Goal: Task Accomplishment & Management: Complete application form

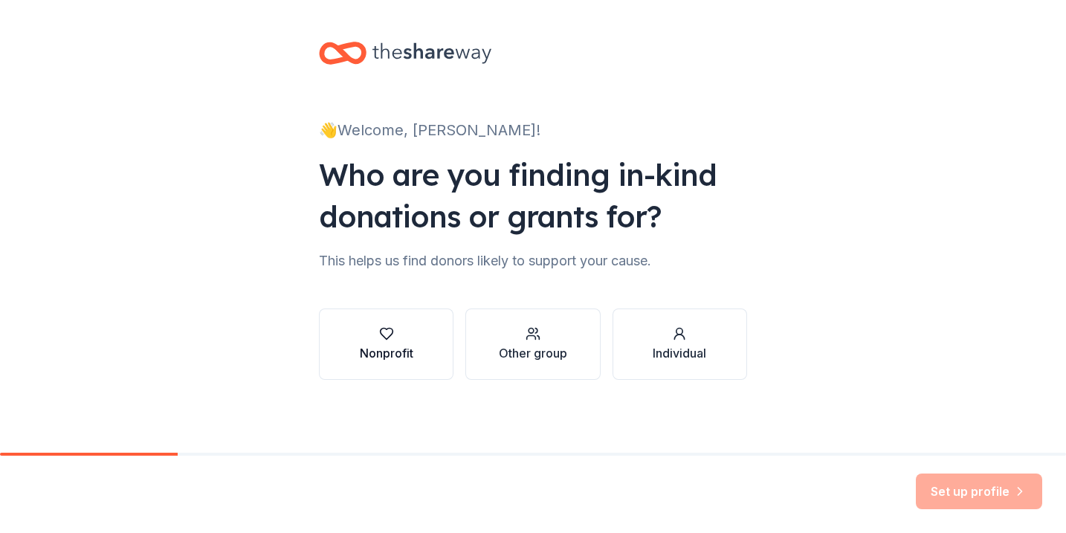
click at [385, 331] on icon "button" at bounding box center [386, 333] width 15 height 15
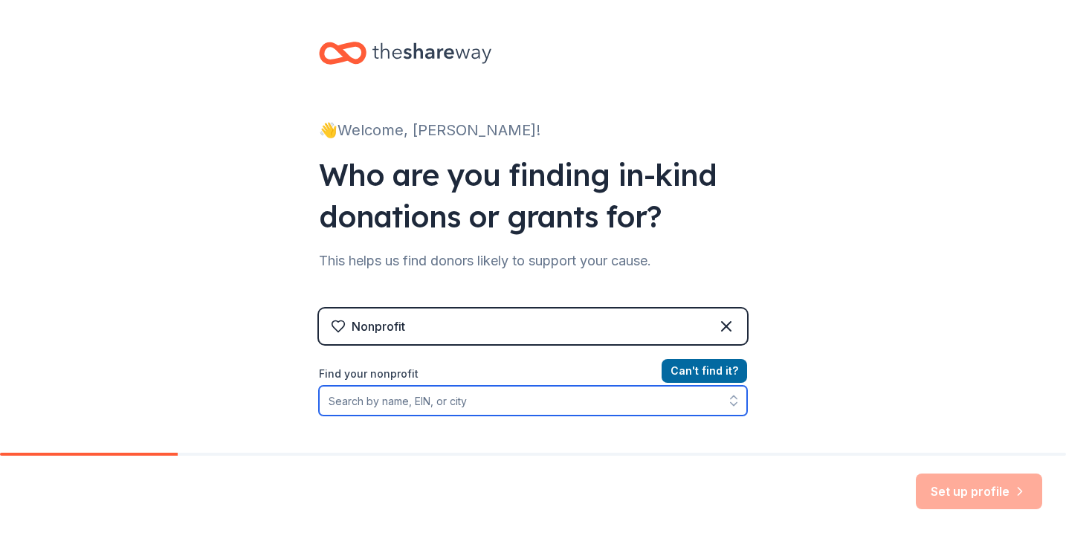
click at [667, 401] on input "Find your nonprofit" at bounding box center [533, 401] width 428 height 30
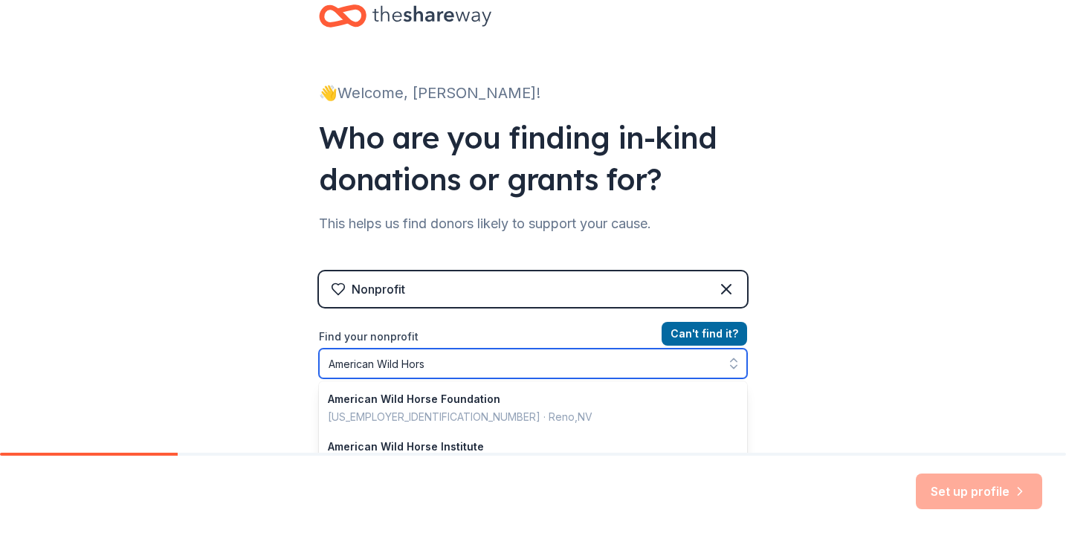
type input "American Wild Horse"
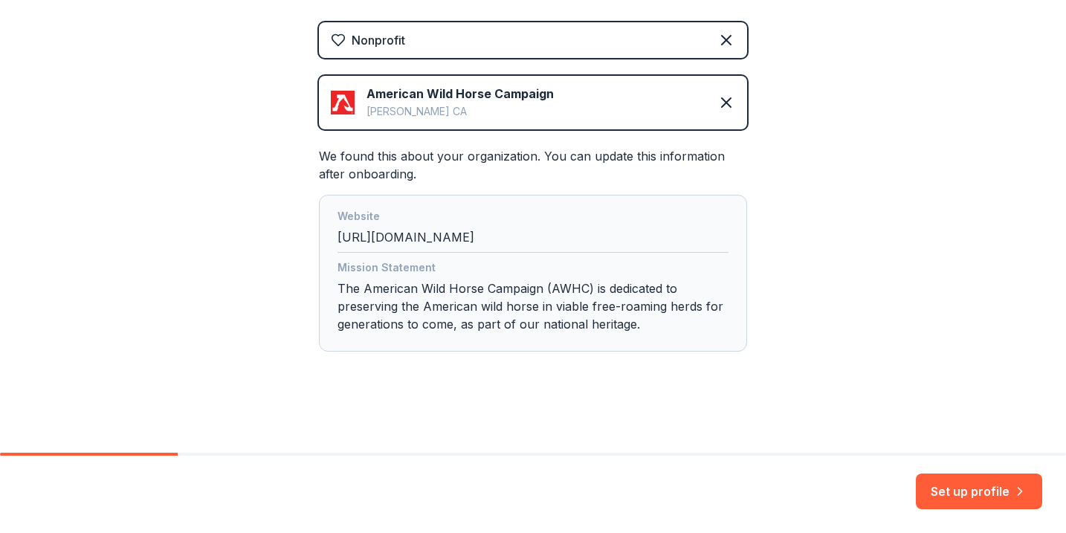
scroll to position [286, 0]
click at [984, 499] on button "Set up profile" at bounding box center [979, 491] width 126 height 36
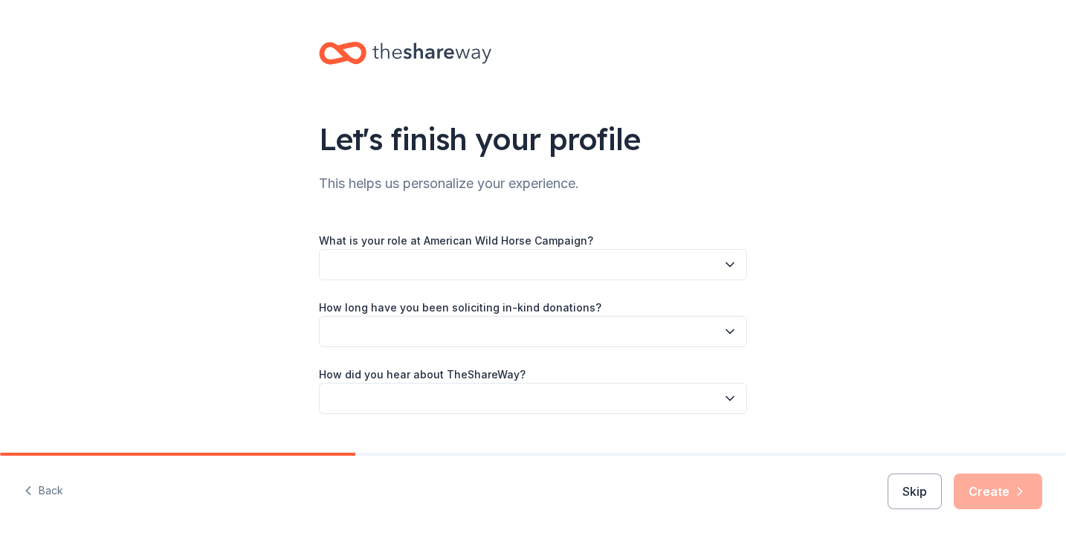
click at [658, 265] on button "button" at bounding box center [533, 264] width 428 height 31
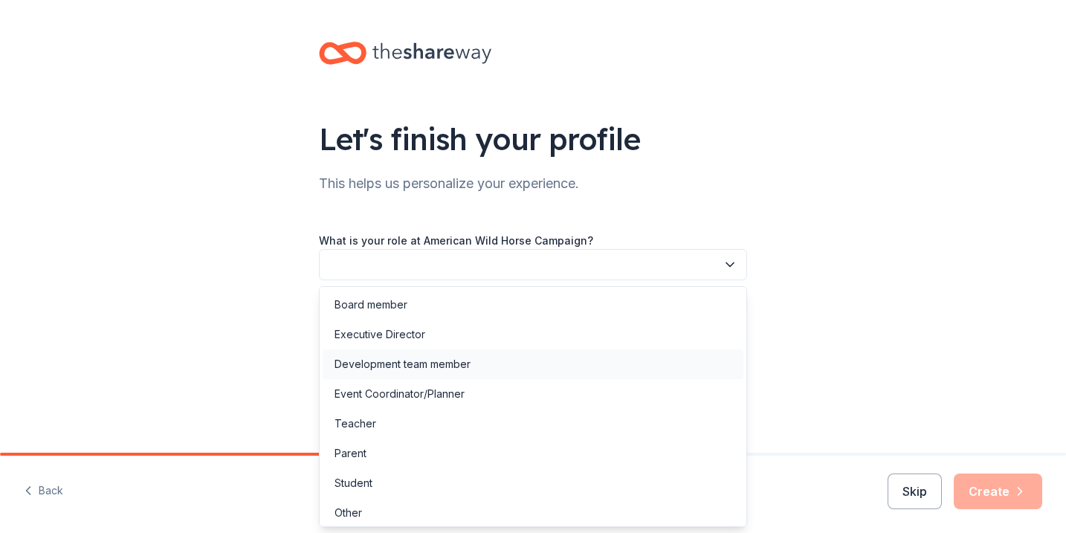
click at [640, 353] on div "Development team member" at bounding box center [533, 364] width 421 height 30
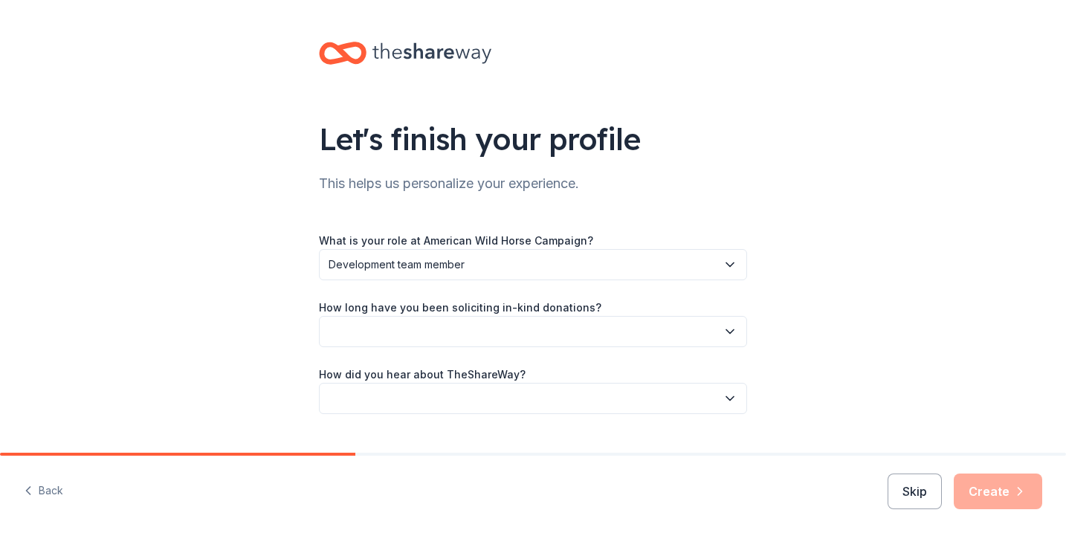
click at [618, 331] on button "button" at bounding box center [533, 331] width 428 height 31
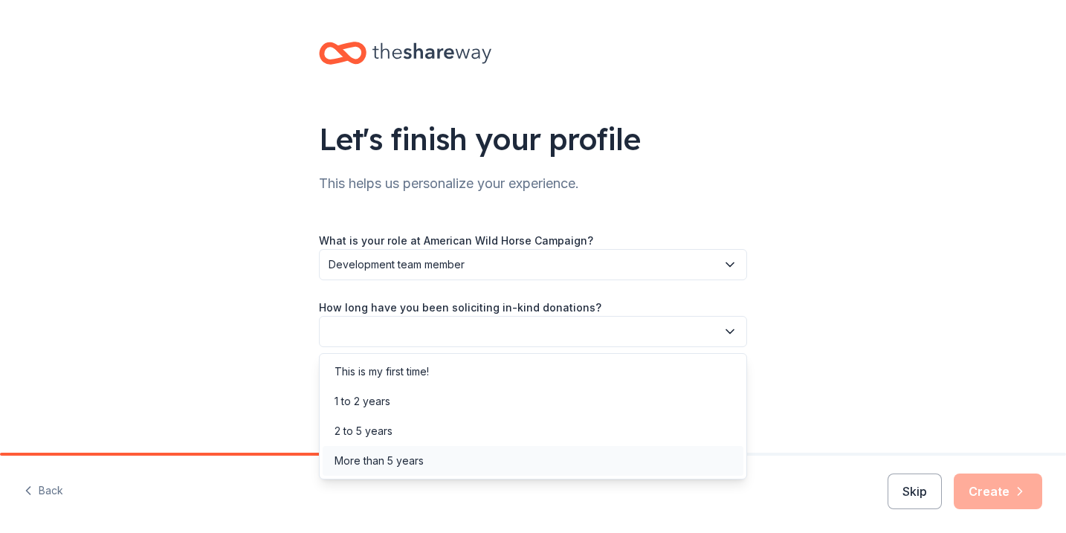
click at [626, 464] on div "More than 5 years" at bounding box center [533, 461] width 421 height 30
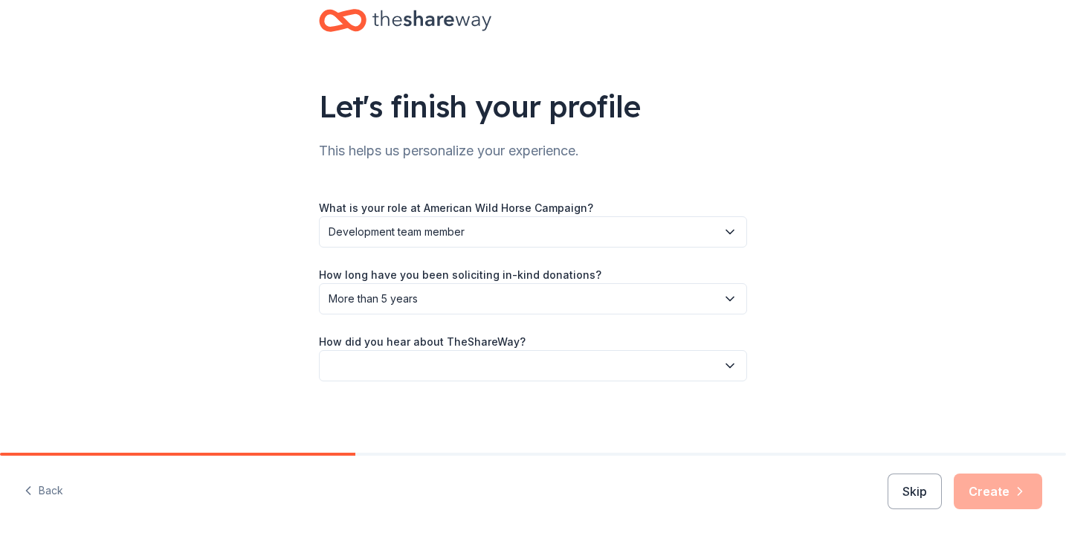
scroll to position [33, 0]
click at [666, 366] on button "button" at bounding box center [533, 365] width 428 height 31
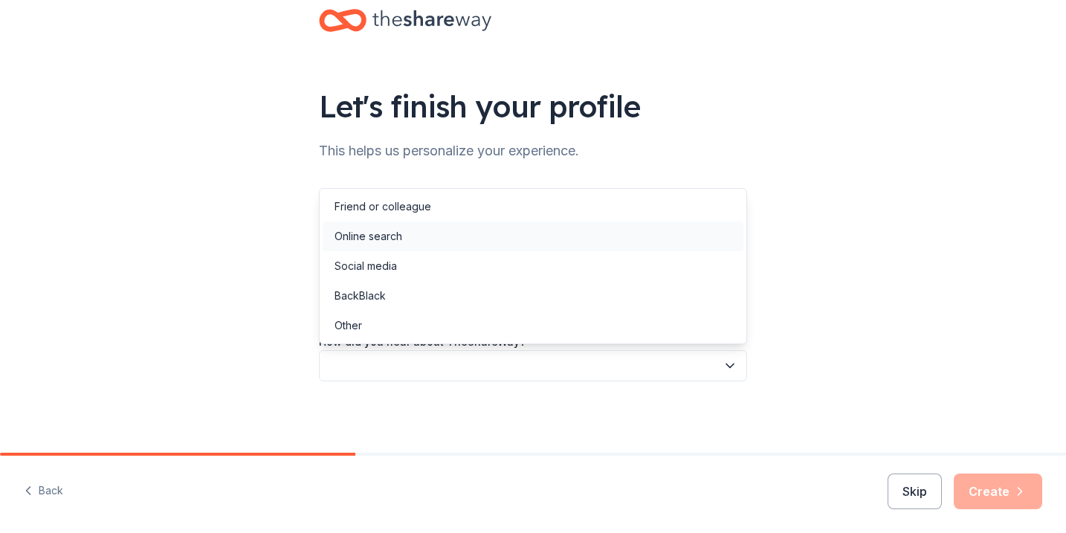
click at [565, 239] on div "Online search" at bounding box center [533, 236] width 421 height 30
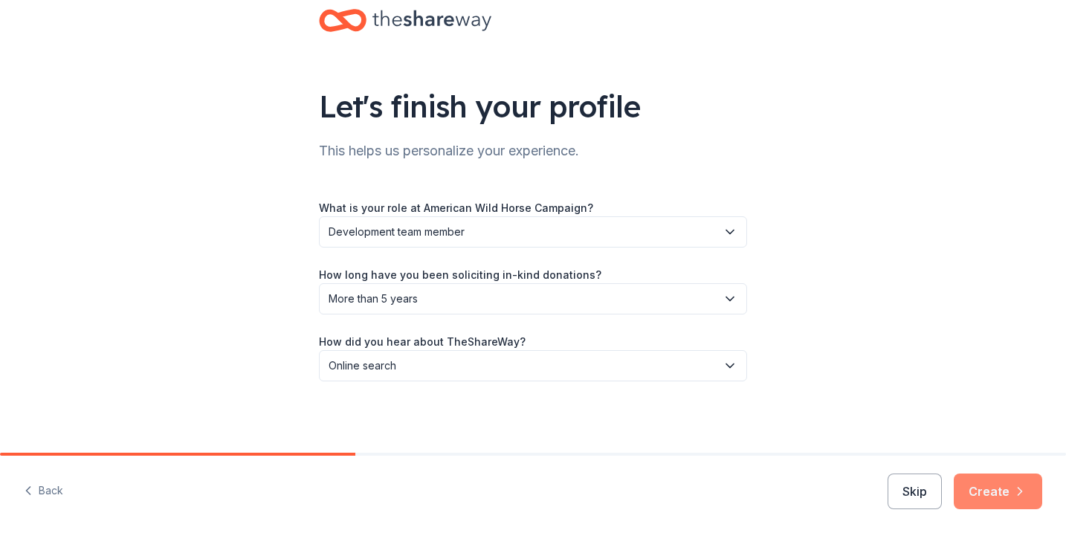
click at [988, 491] on button "Create" at bounding box center [997, 491] width 88 height 36
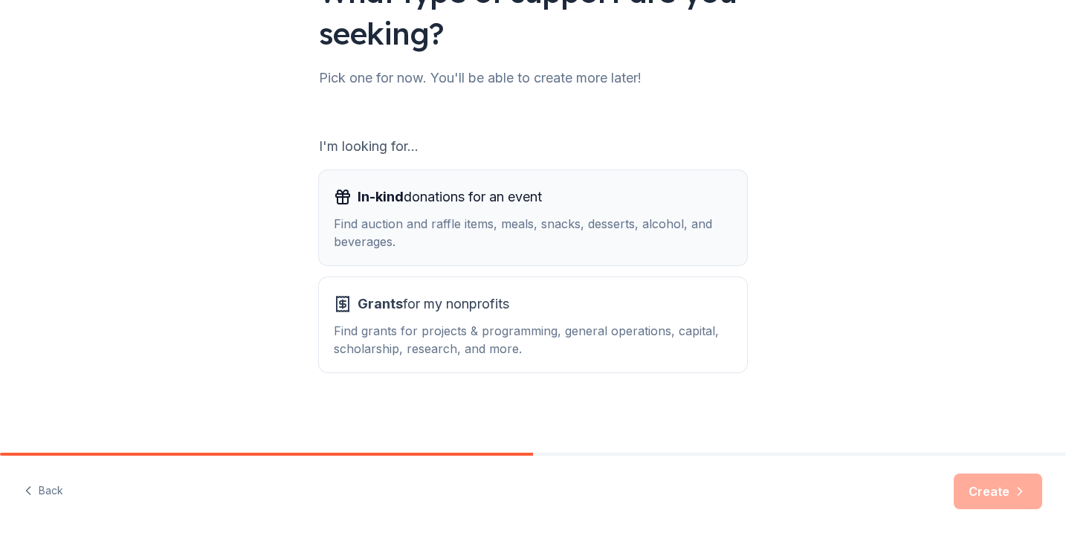
scroll to position [147, 0]
click at [618, 230] on div "Find auction and raffle items, meals, snacks, desserts, alcohol, and beverages." at bounding box center [533, 233] width 398 height 36
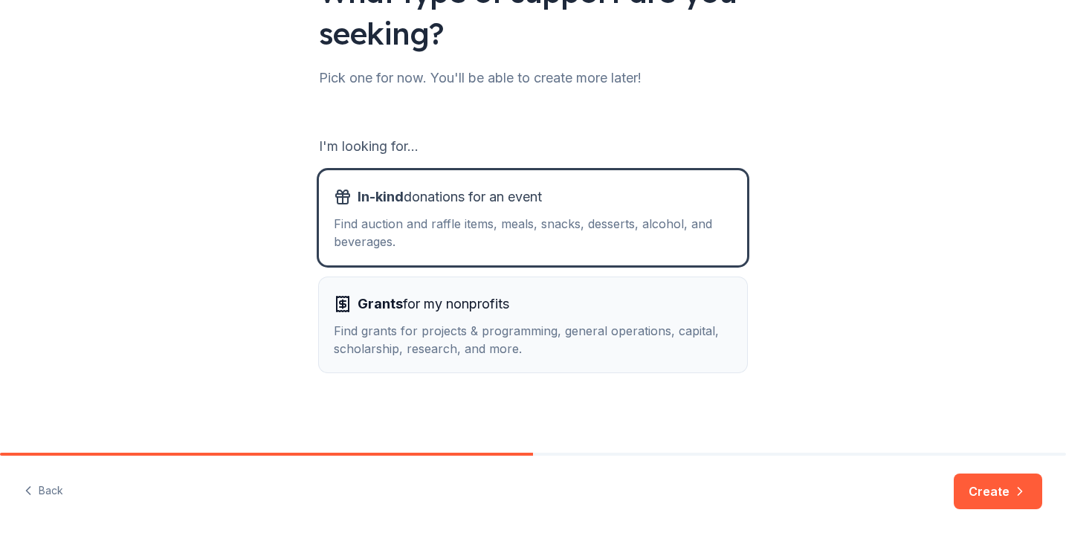
click at [617, 307] on div "Grants for my nonprofits" at bounding box center [533, 304] width 398 height 24
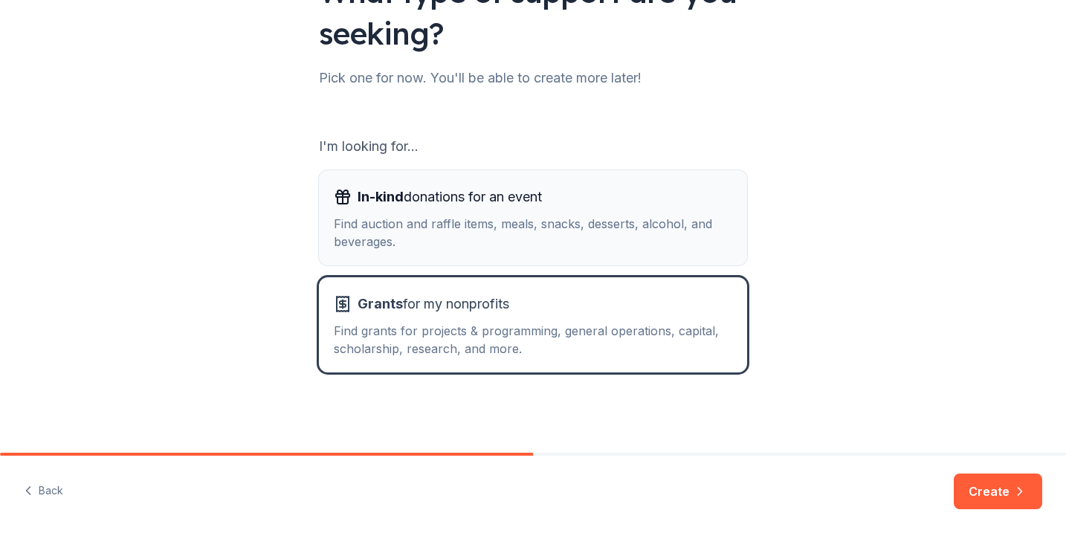
click at [624, 232] on div "Find auction and raffle items, meals, snacks, desserts, alcohol, and beverages." at bounding box center [533, 233] width 398 height 36
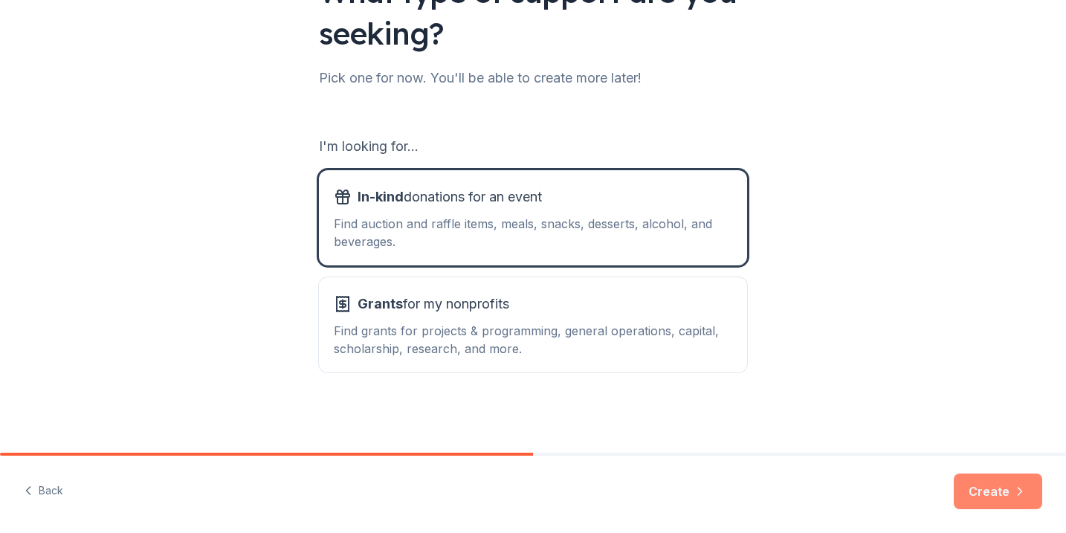
click at [994, 489] on button "Create" at bounding box center [997, 491] width 88 height 36
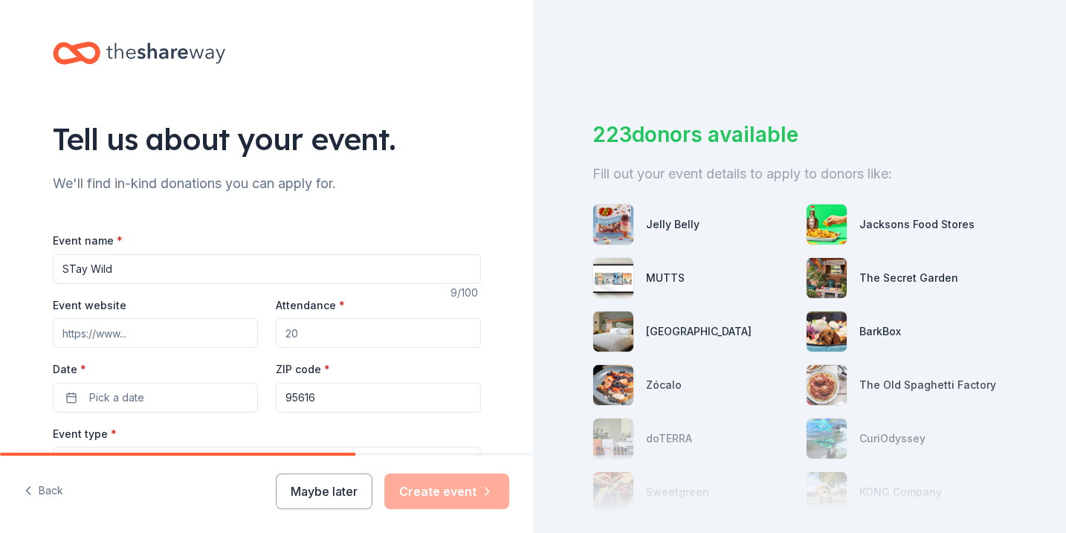
type input "STay Wild"
click at [345, 327] on input "Attendance *" at bounding box center [378, 333] width 205 height 30
drag, startPoint x: 336, startPoint y: 331, endPoint x: 274, endPoint y: 331, distance: 61.7
click at [273, 331] on div "Event website Attendance * Date * Pick a date ZIP code * 95616" at bounding box center [267, 354] width 428 height 117
type input "250"
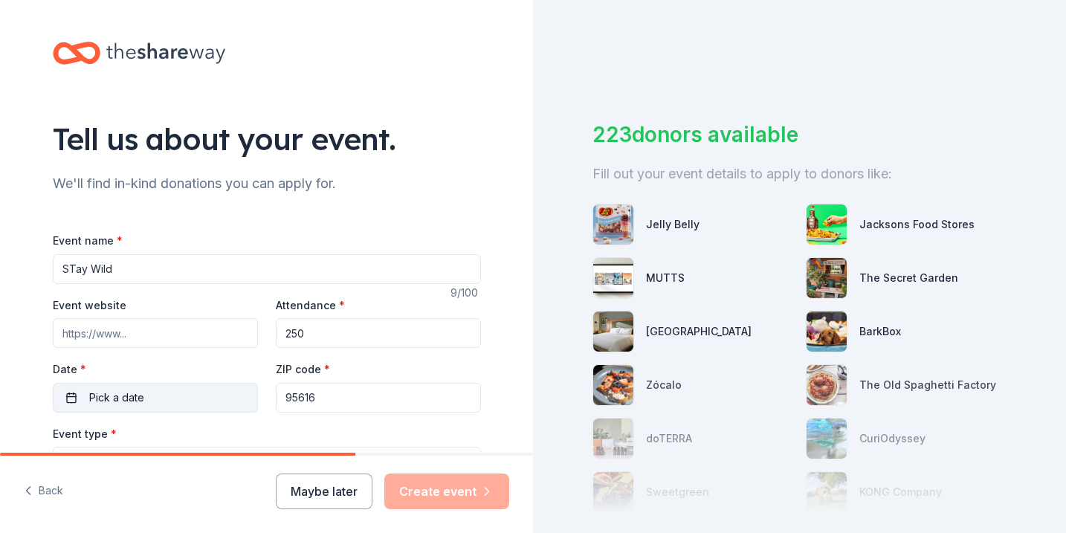
click at [231, 392] on button "Pick a date" at bounding box center [155, 398] width 205 height 30
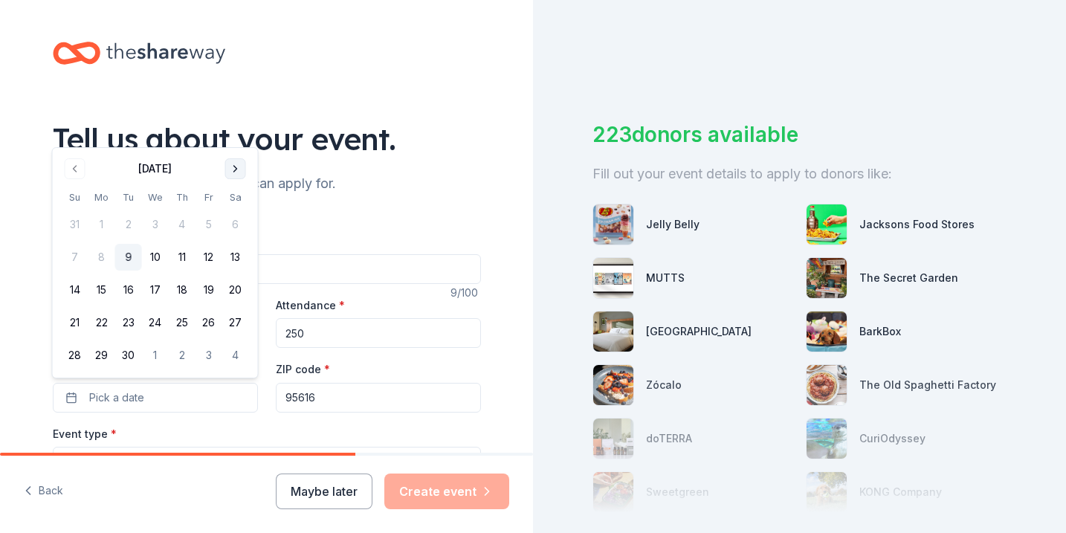
click at [235, 165] on button "Go to next month" at bounding box center [235, 168] width 21 height 21
click at [186, 256] on button "9" at bounding box center [182, 257] width 27 height 27
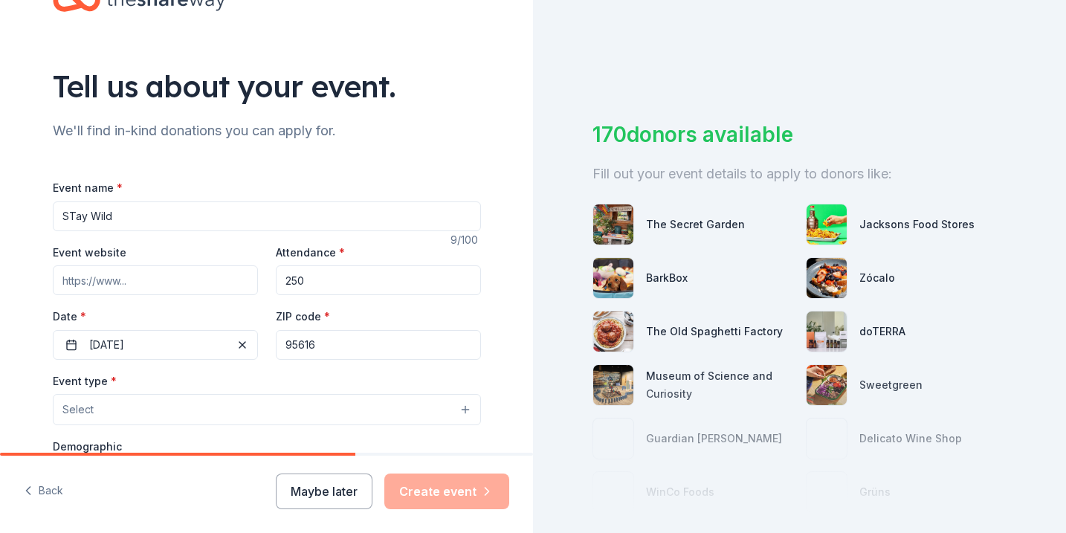
scroll to position [54, 0]
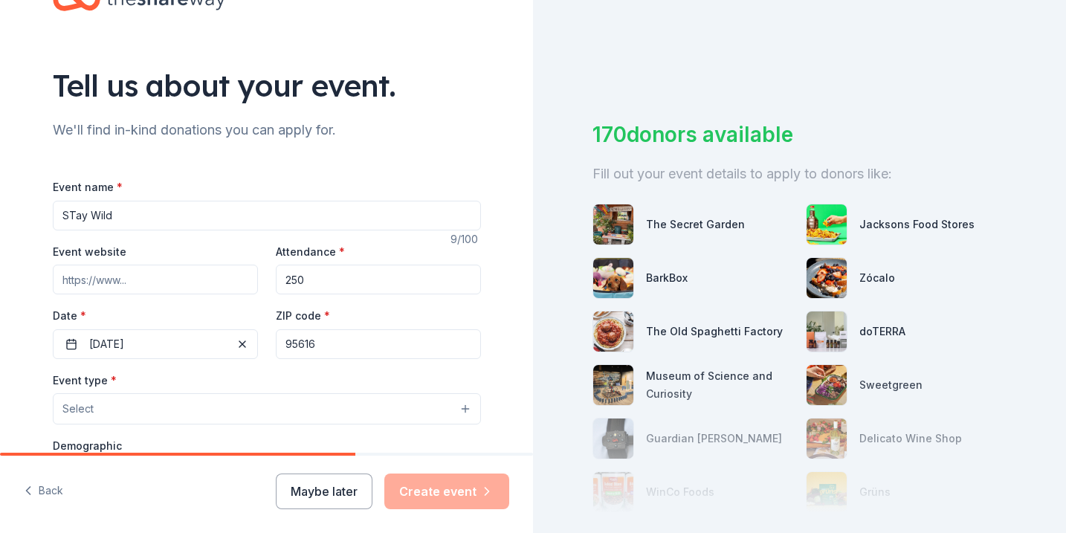
click at [235, 282] on input "Event website" at bounding box center [155, 280] width 205 height 30
paste input "https://www.americanwildhorse.org"
drag, startPoint x: 70, startPoint y: 280, endPoint x: 0, endPoint y: 276, distance: 70.0
click at [0, 276] on html "Tell us about your event. We'll find in-kind donations you can apply for. Event…" at bounding box center [533, 266] width 1066 height 533
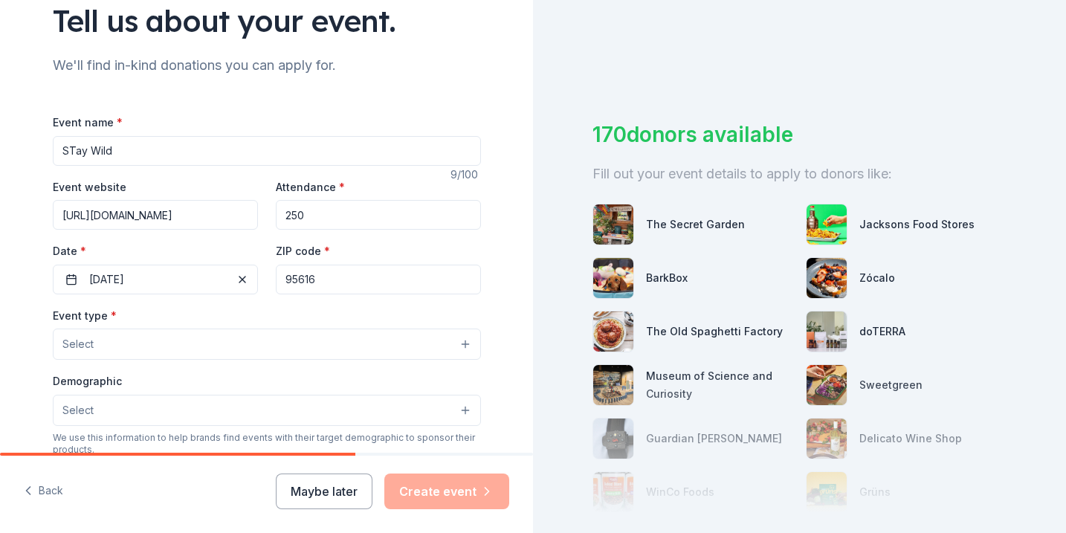
scroll to position [123, 0]
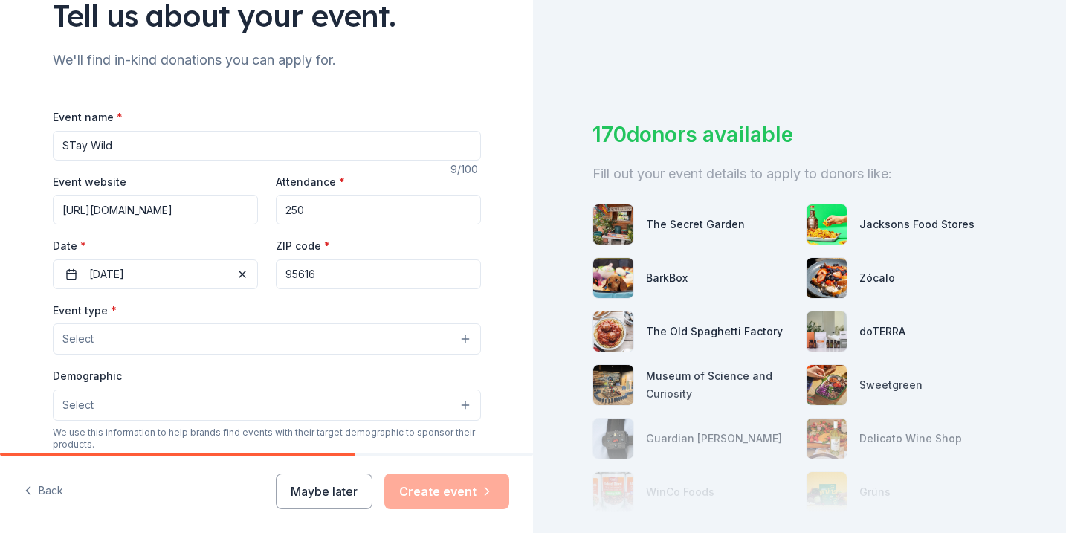
type input "https://www.americanwildhorse.org"
click at [155, 340] on button "Select" at bounding box center [267, 338] width 428 height 31
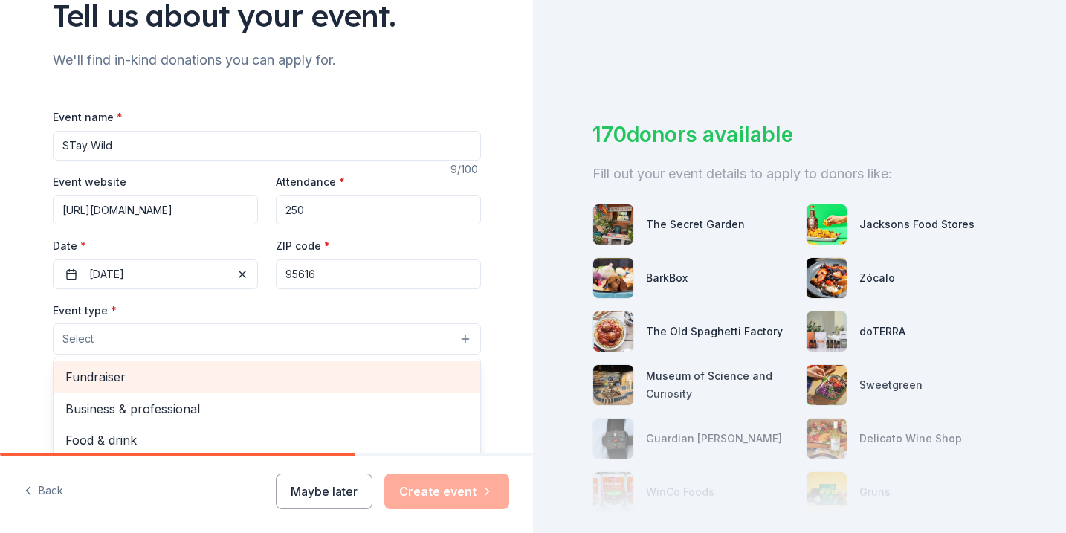
click at [160, 376] on span "Fundraiser" at bounding box center [266, 376] width 403 height 19
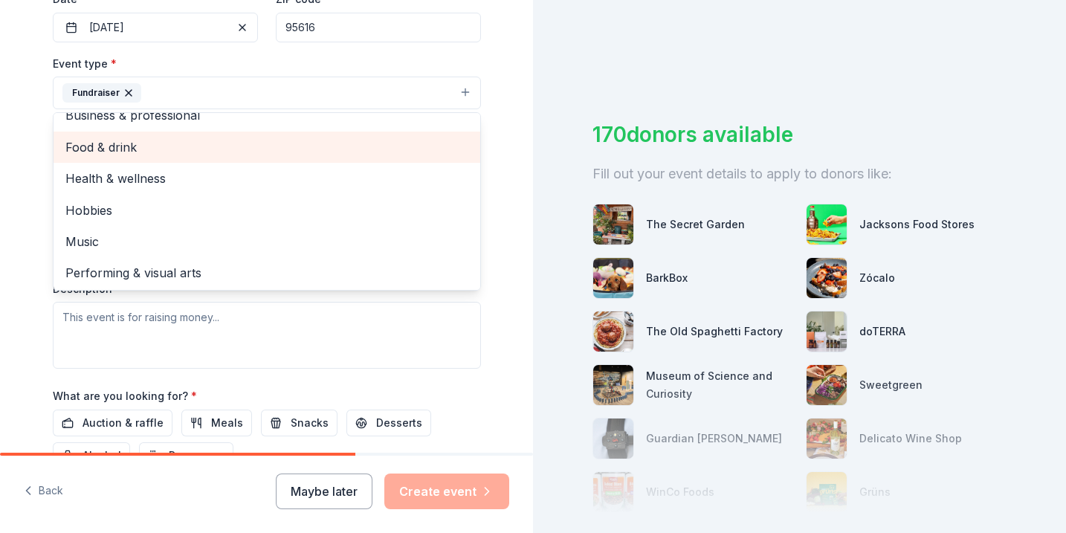
scroll to position [370, 0]
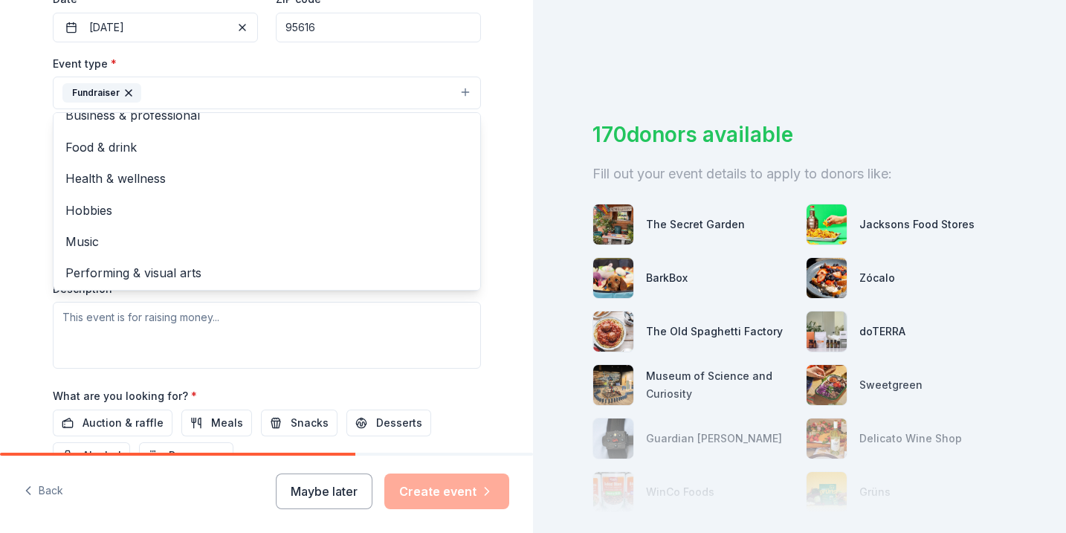
click at [305, 340] on div "Event type * Fundraiser Business & professional Food & drink Health & wellness …" at bounding box center [267, 211] width 428 height 314
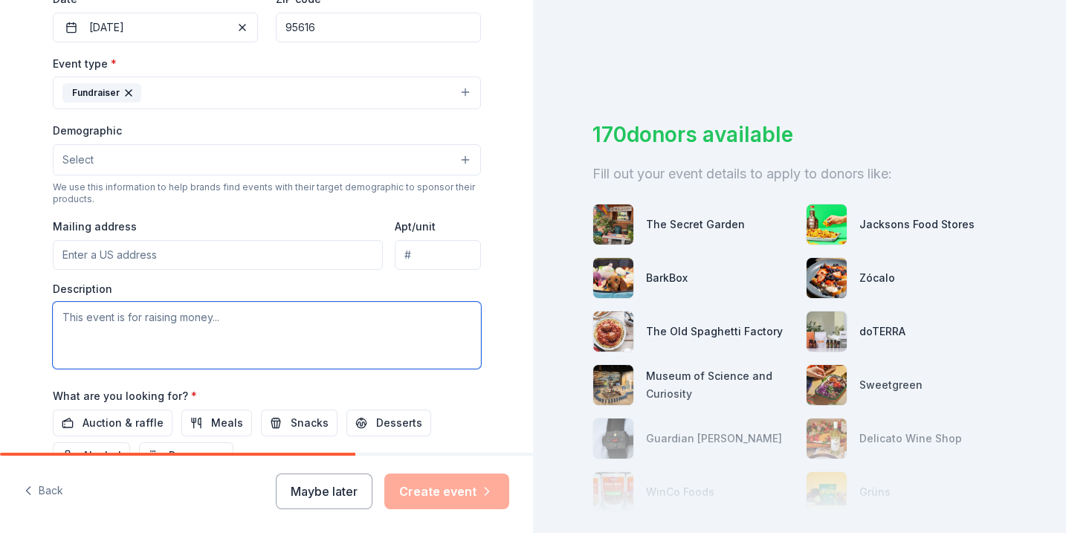
click at [346, 326] on textarea at bounding box center [267, 335] width 428 height 67
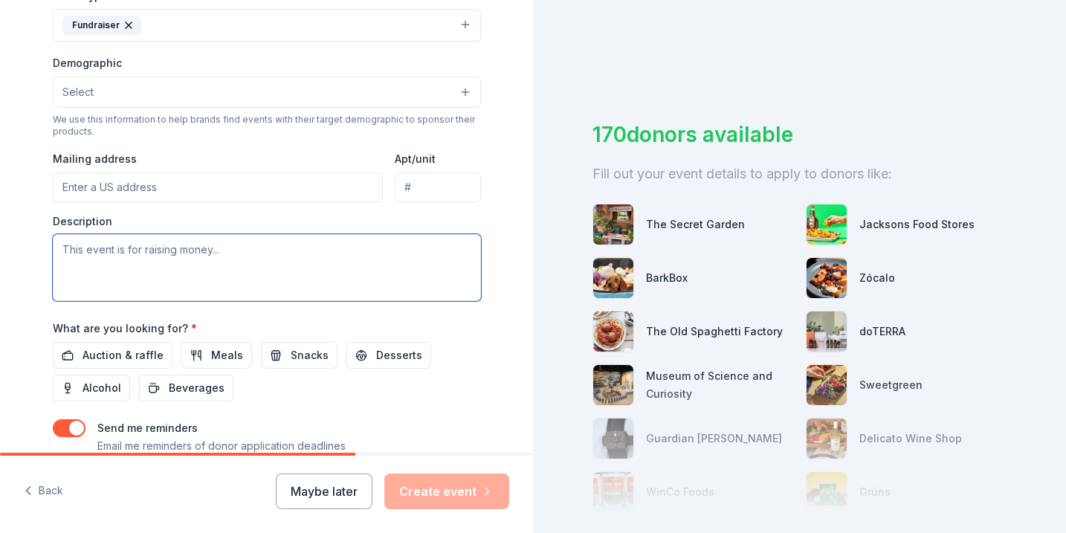
scroll to position [438, 0]
click at [147, 351] on span "Auction & raffle" at bounding box center [122, 355] width 81 height 18
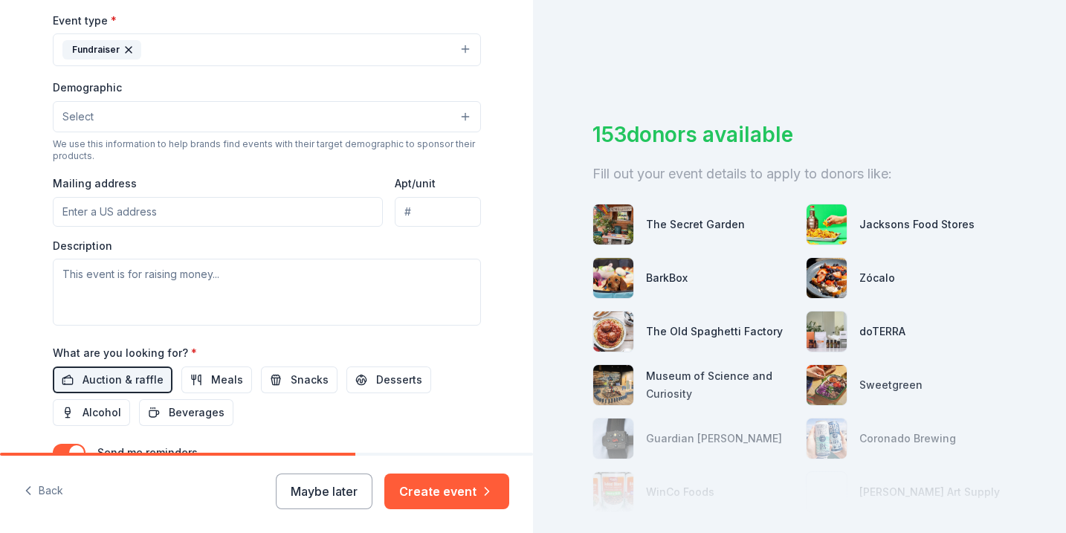
scroll to position [412, 0]
click at [246, 120] on button "Select" at bounding box center [267, 117] width 428 height 31
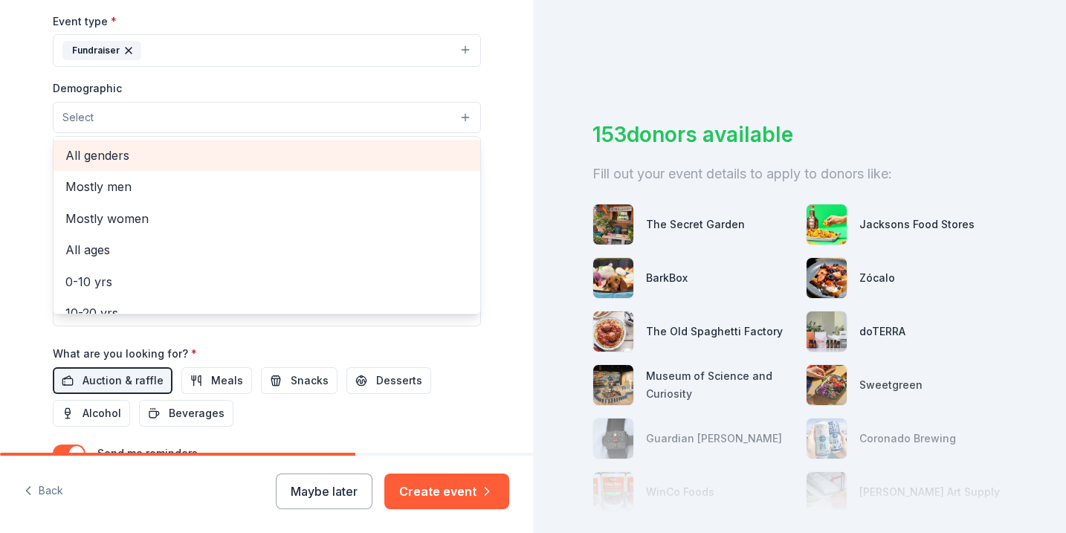
click at [240, 156] on span "All genders" at bounding box center [266, 155] width 403 height 19
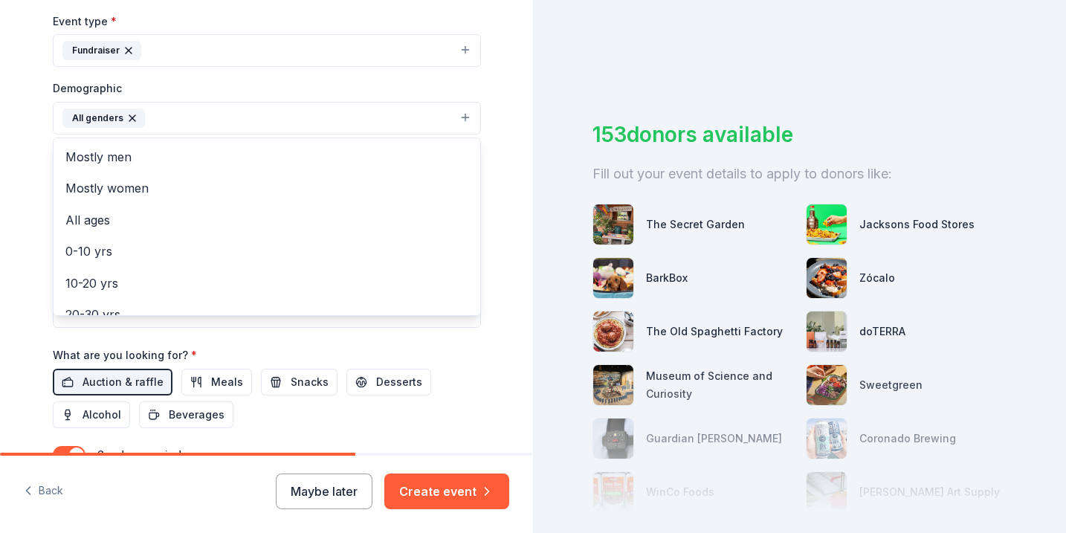
click at [439, 360] on div "Event name * STay Wild 9 /100 Event website https://www.americanwildhorse.org A…" at bounding box center [267, 164] width 428 height 690
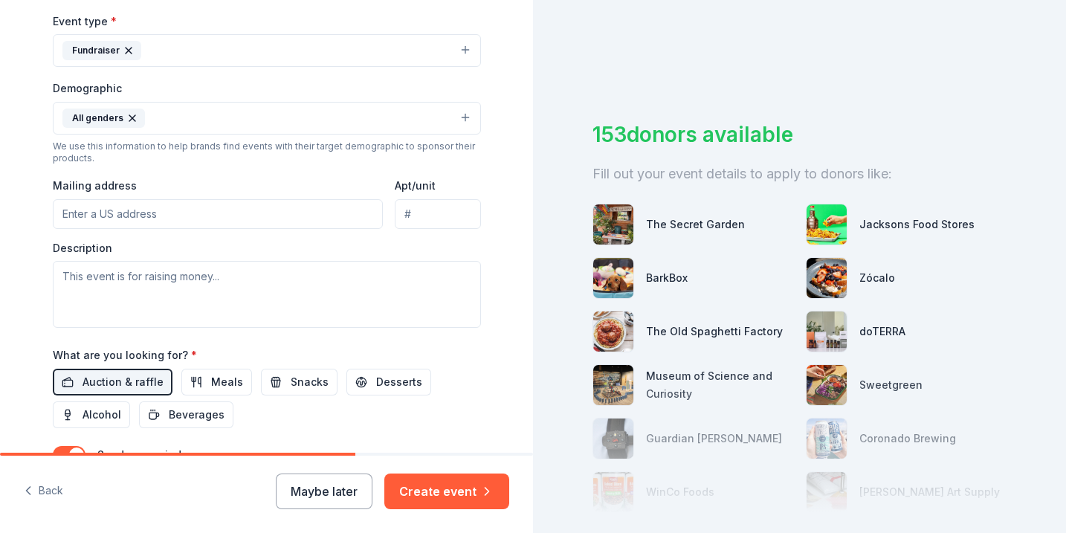
click at [301, 210] on input "Mailing address" at bounding box center [218, 214] width 331 height 30
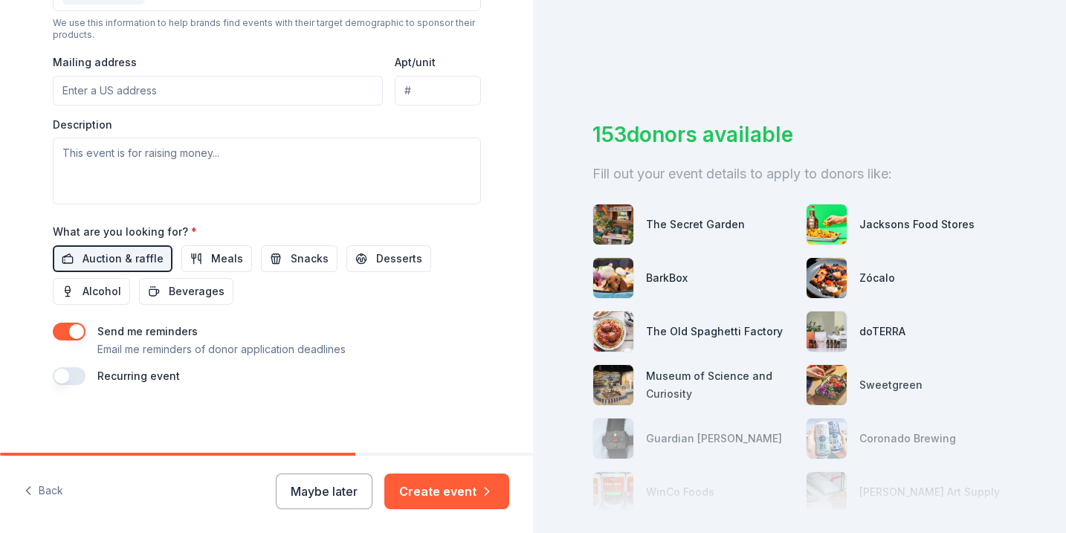
scroll to position [0, 0]
click at [70, 371] on button "button" at bounding box center [69, 376] width 33 height 18
click at [137, 411] on button "October 2026" at bounding box center [135, 421] width 77 height 30
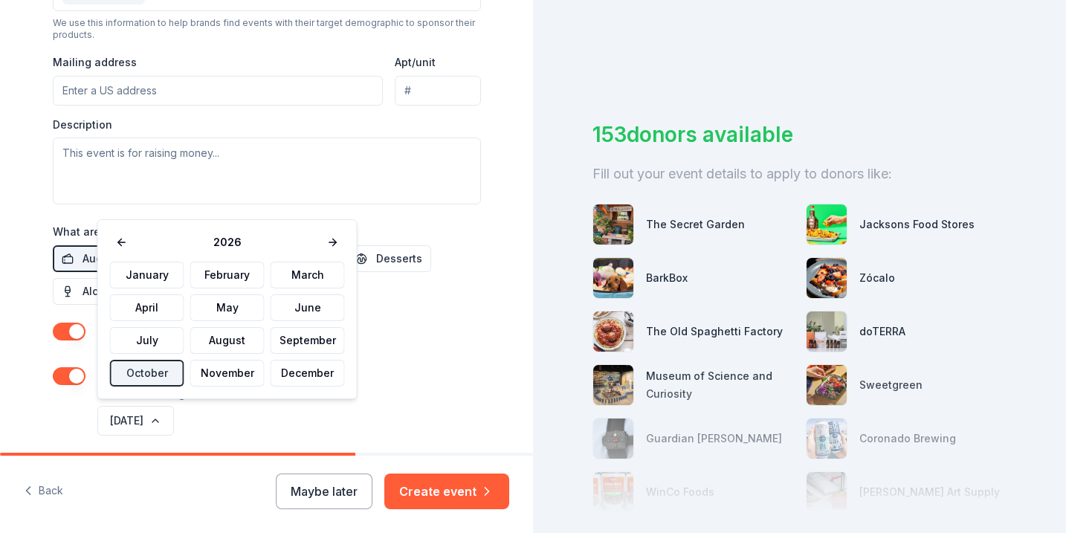
click at [429, 410] on div "October 2026" at bounding box center [287, 421] width 386 height 36
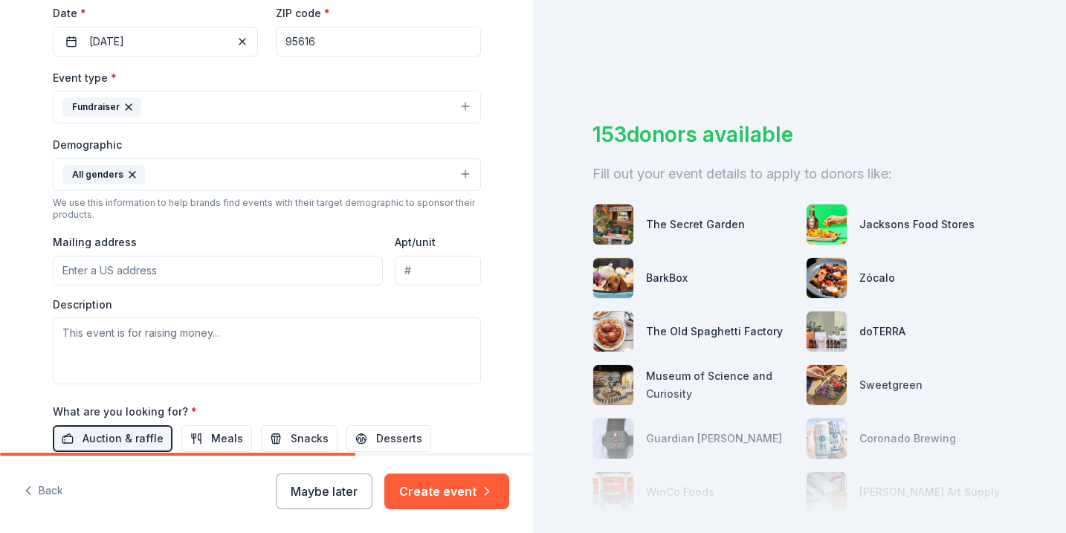
scroll to position [342, 0]
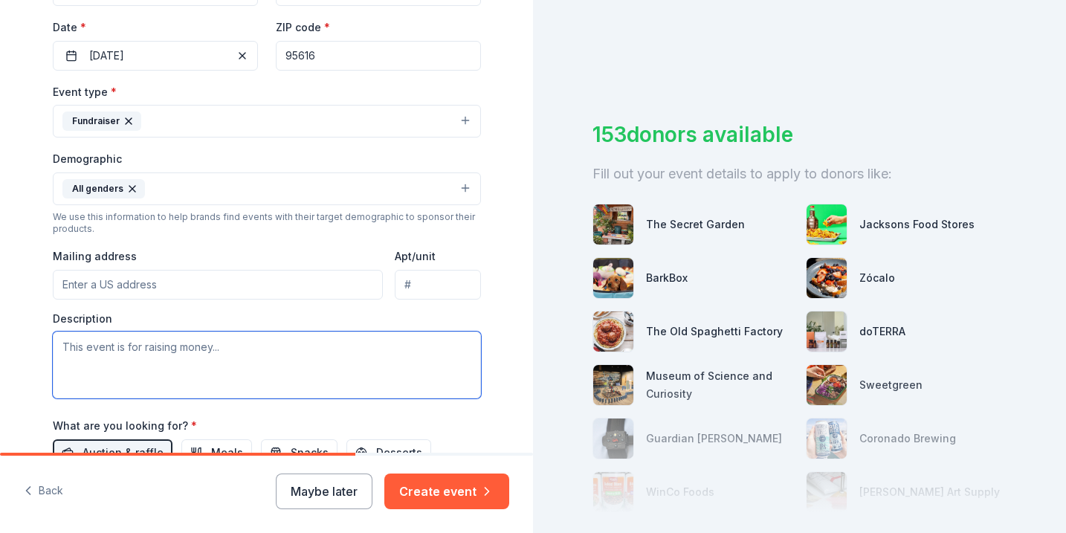
click at [343, 340] on textarea at bounding box center [267, 364] width 428 height 67
paste textarea "OUR PURPOSE America, the birthplace of the world’s first horses, is home to one…"
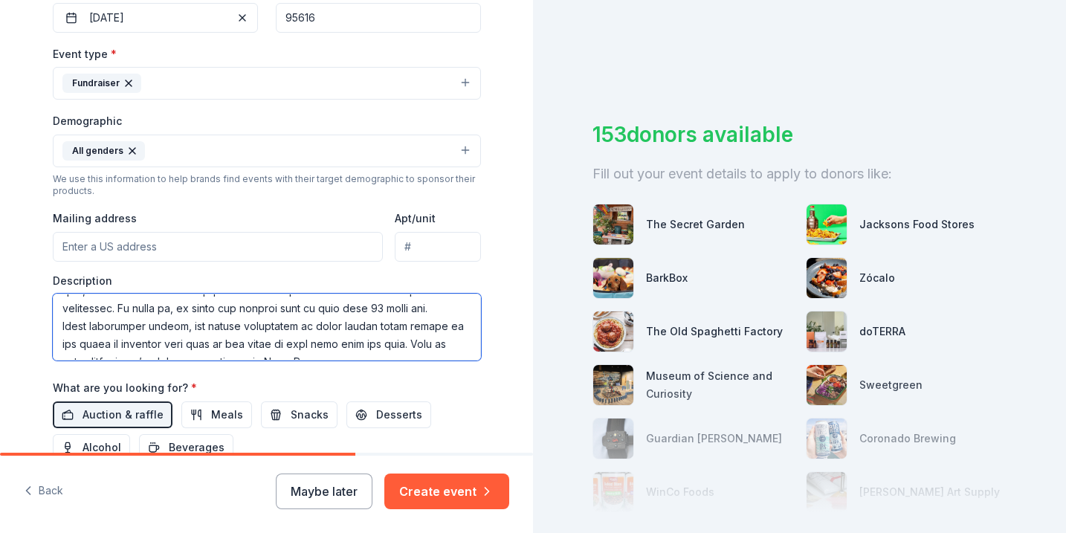
scroll to position [339, 0]
paste textarea "OCTOBER 9, 2025 | 6-9PM PST GRACIAS MADRE, WEST HOLLYWOOD | LOS ANGELES AWHC’s …"
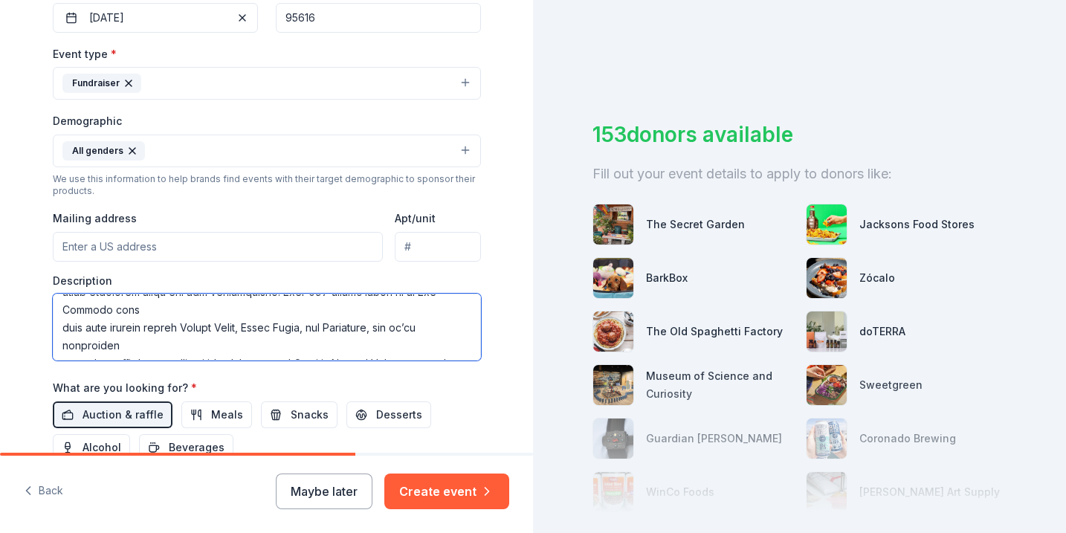
scroll to position [662, 0]
click at [62, 337] on textarea at bounding box center [267, 327] width 428 height 67
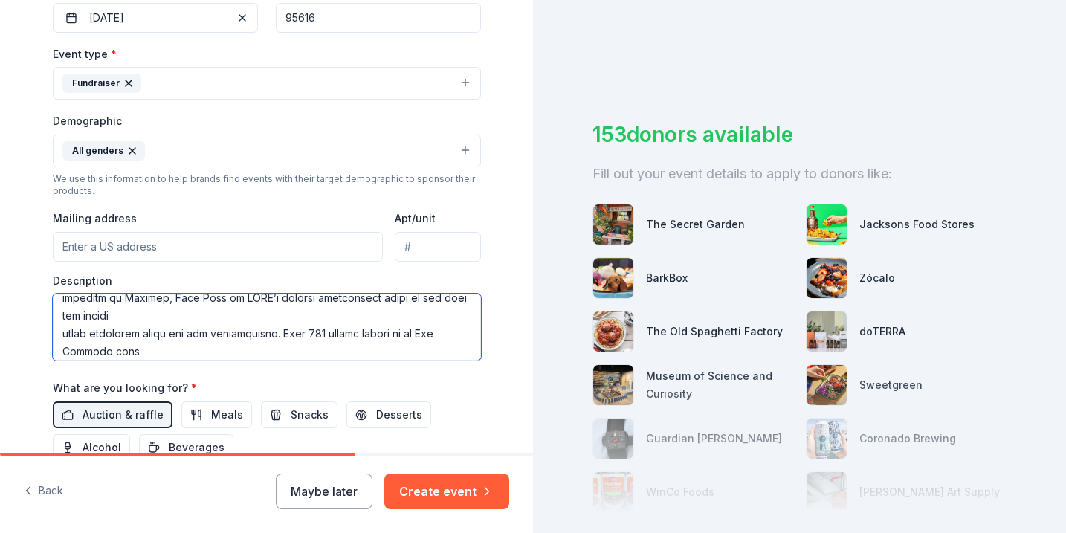
scroll to position [615, 0]
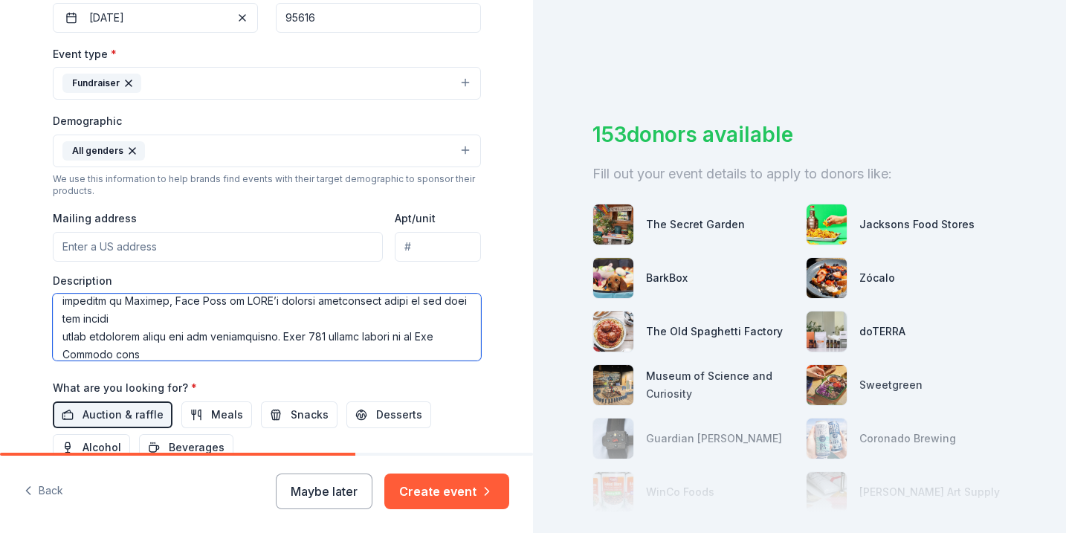
click at [62, 349] on textarea at bounding box center [267, 327] width 428 height 67
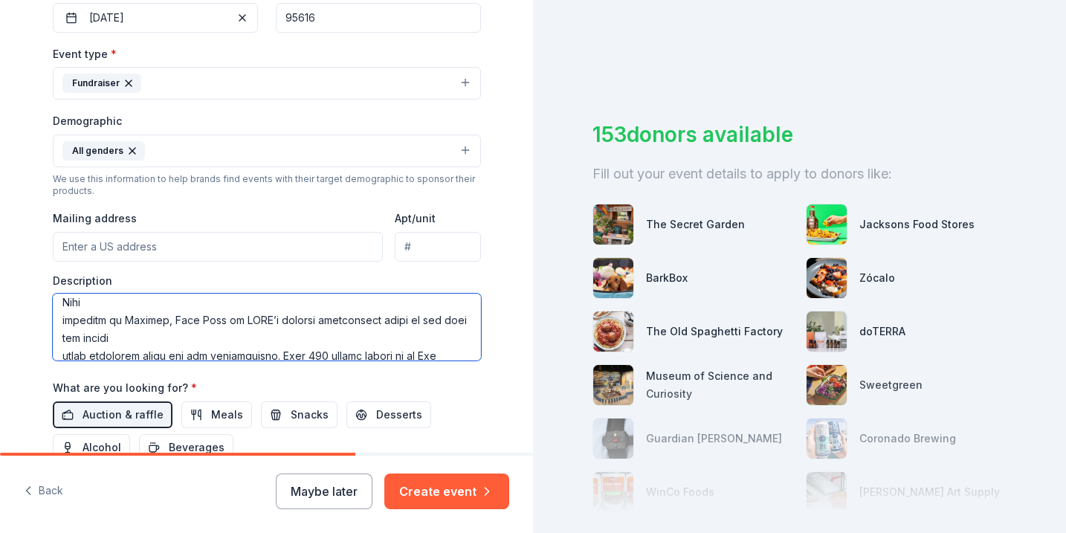
scroll to position [583, 0]
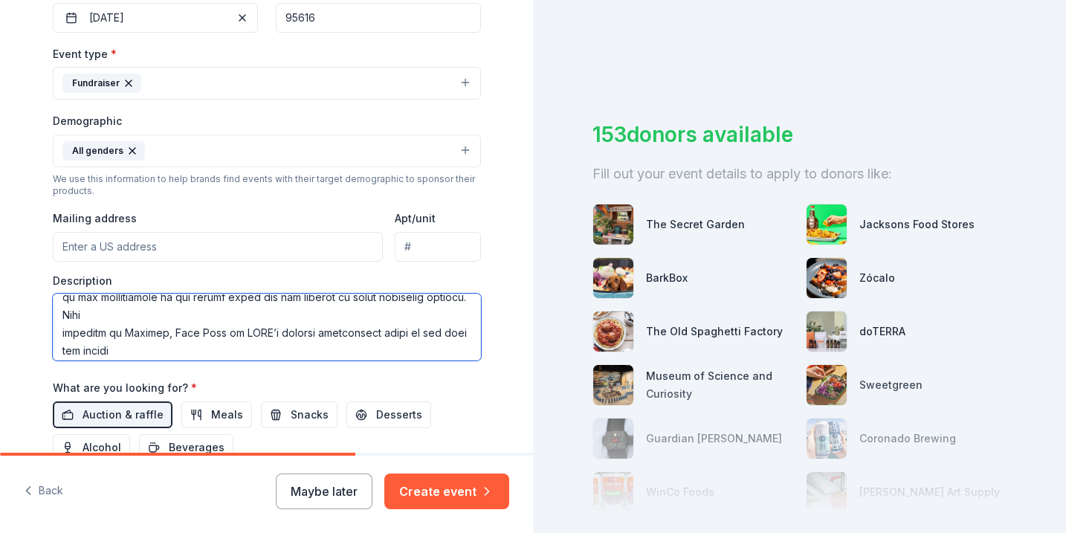
click at [59, 346] on textarea at bounding box center [267, 327] width 428 height 67
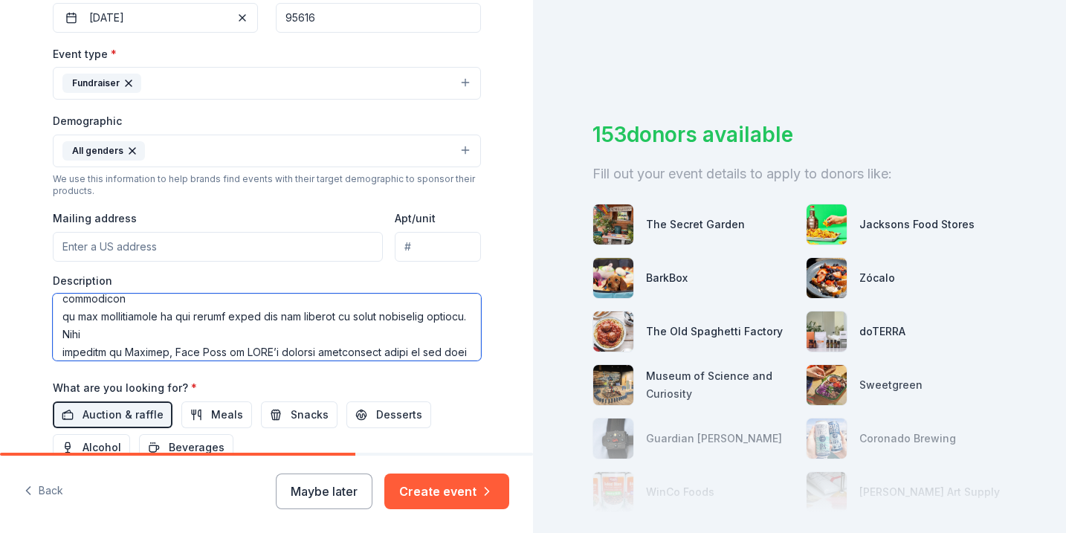
scroll to position [561, 0]
click at [61, 334] on textarea at bounding box center [267, 327] width 428 height 67
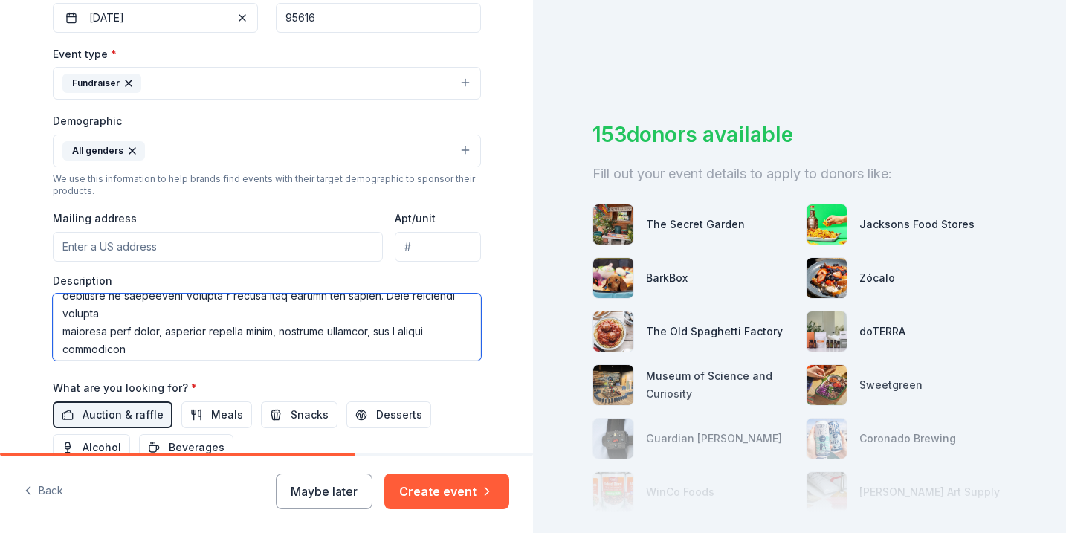
scroll to position [514, 0]
click at [62, 343] on textarea at bounding box center [267, 327] width 428 height 67
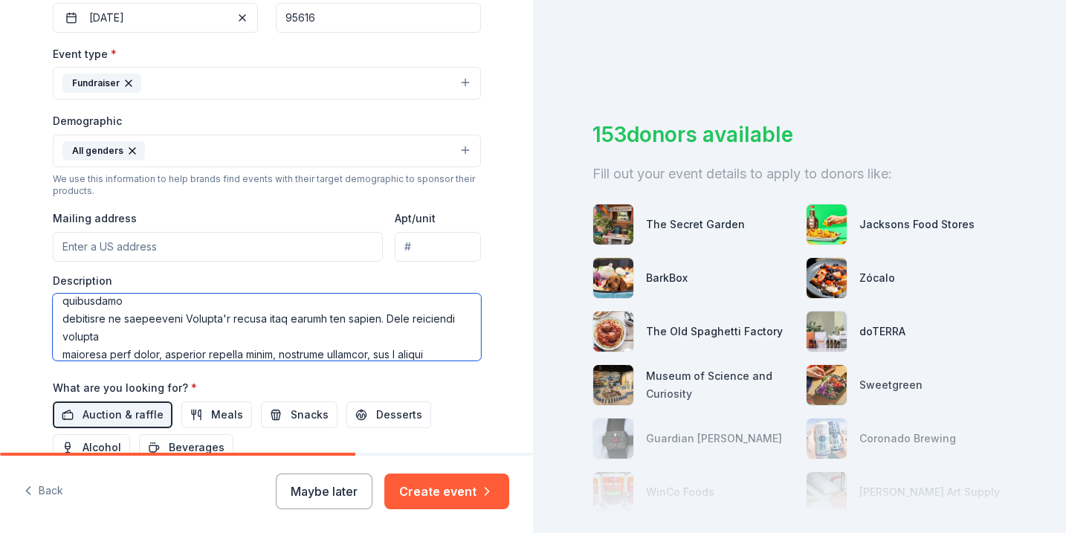
click at [56, 333] on textarea at bounding box center [267, 327] width 428 height 67
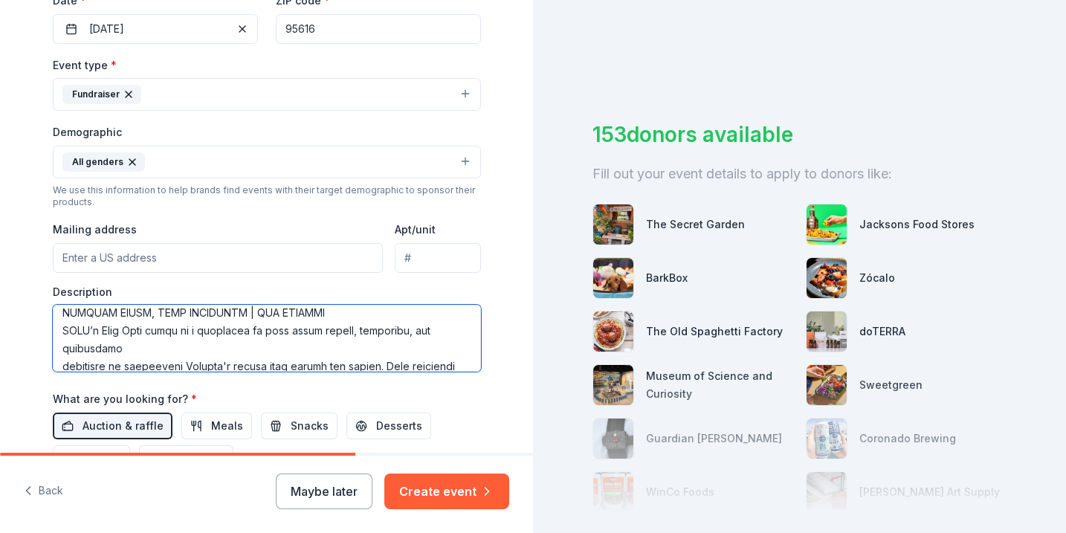
scroll to position [455, 0]
click at [63, 346] on textarea at bounding box center [267, 338] width 428 height 67
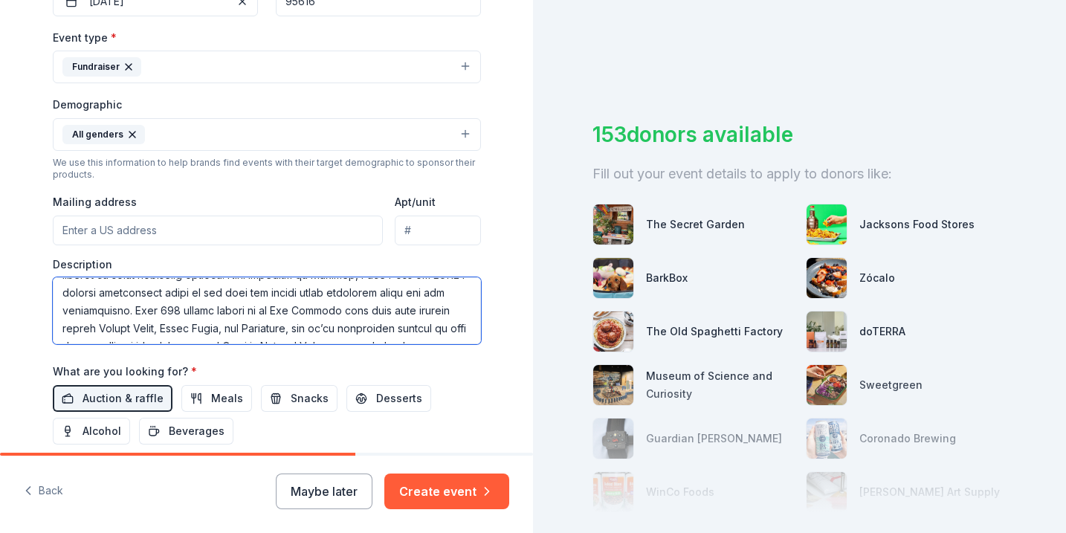
scroll to position [398, 0]
type textarea "OUR PURPOSE America, the birthplace of the world’s first horses, is home to one…"
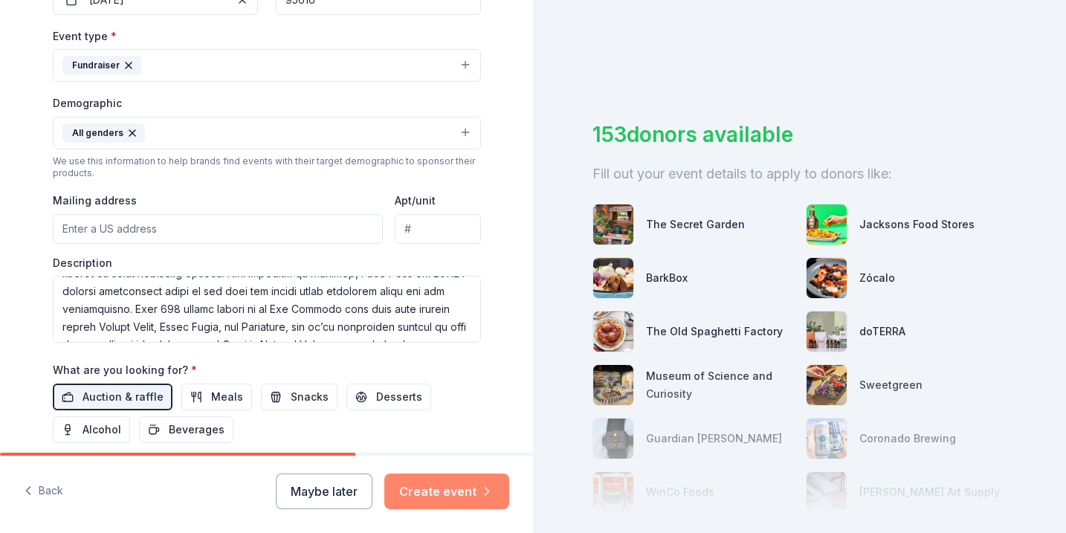
click at [453, 496] on button "Create event" at bounding box center [446, 491] width 125 height 36
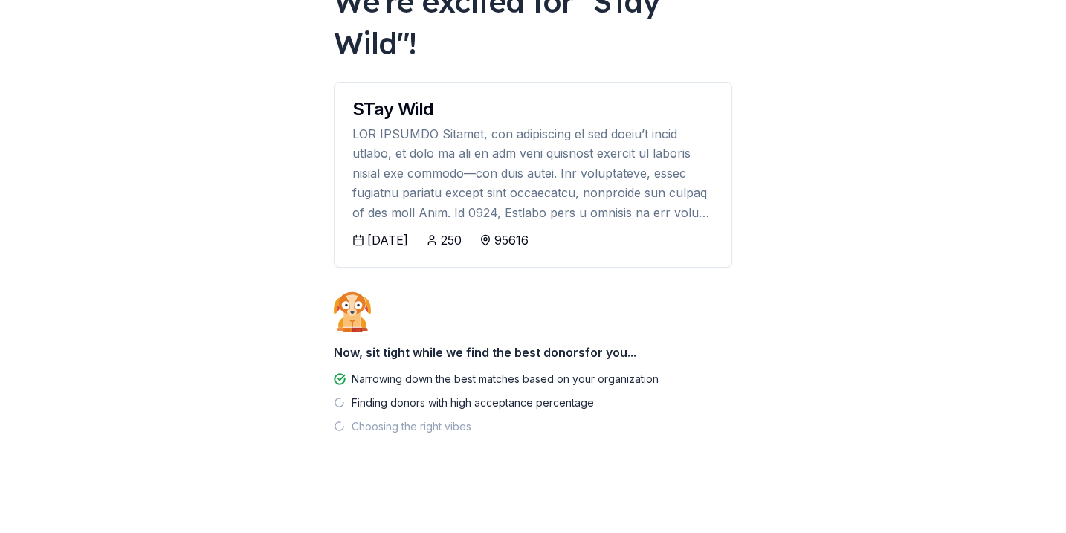
scroll to position [113, 0]
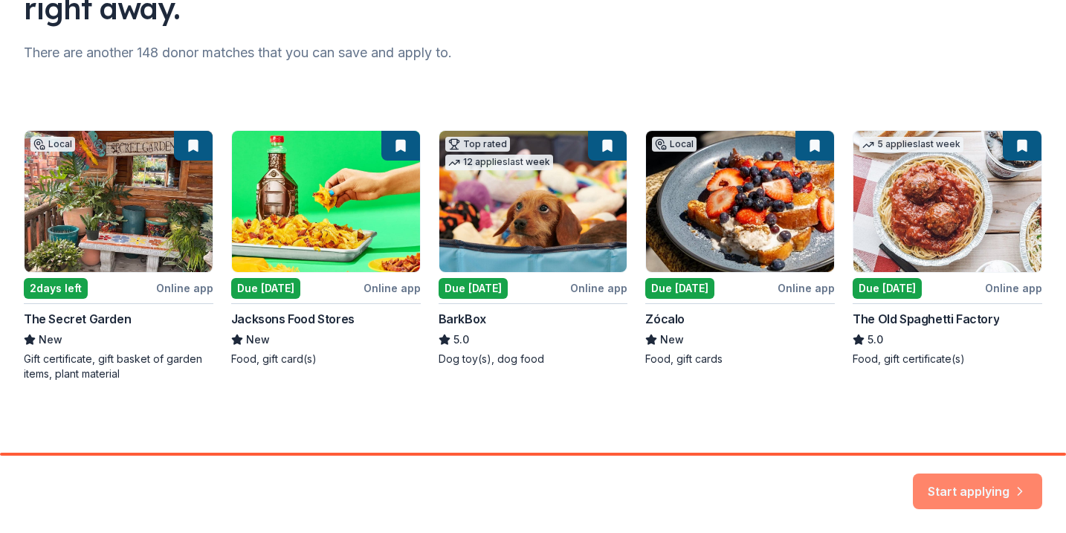
click at [1014, 486] on icon "button" at bounding box center [1019, 482] width 15 height 15
click at [480, 291] on div "Local 2 days left Online app The Secret Garden New Gift certificate, gift baske…" at bounding box center [533, 255] width 1018 height 251
click at [590, 215] on div "Local 2 days left Online app The Secret Garden New Gift certificate, gift baske…" at bounding box center [533, 255] width 1018 height 251
click at [982, 491] on div "Start applying" at bounding box center [977, 491] width 129 height 36
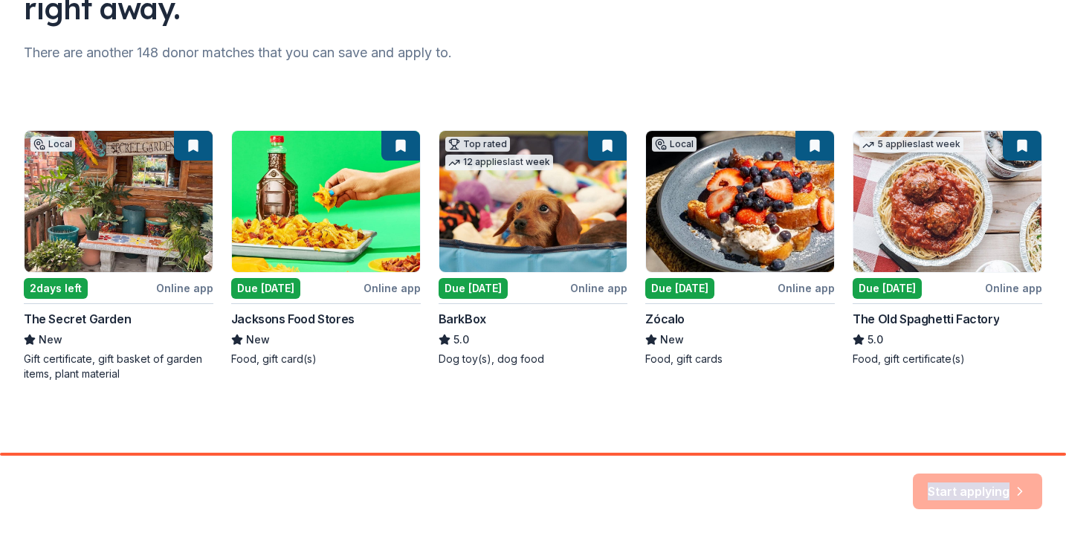
click at [982, 491] on div "Start applying" at bounding box center [977, 491] width 129 height 36
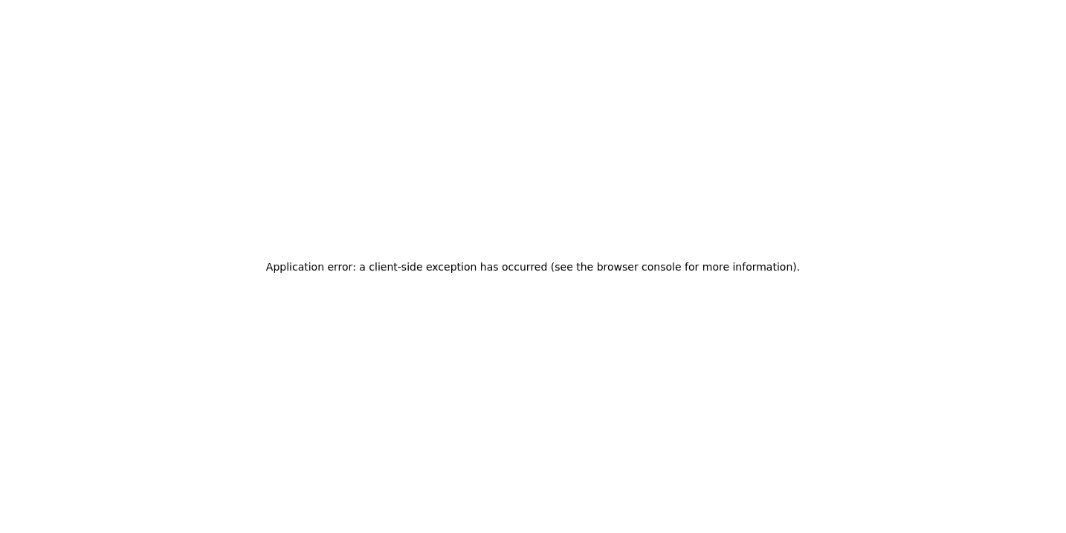
click at [1002, 490] on div "Application error: a client-side exception has occurred (see the browser consol…" at bounding box center [533, 266] width 1066 height 533
click at [1000, 490] on div "Application error: a client-side exception has occurred (see the browser consol…" at bounding box center [533, 266] width 1066 height 533
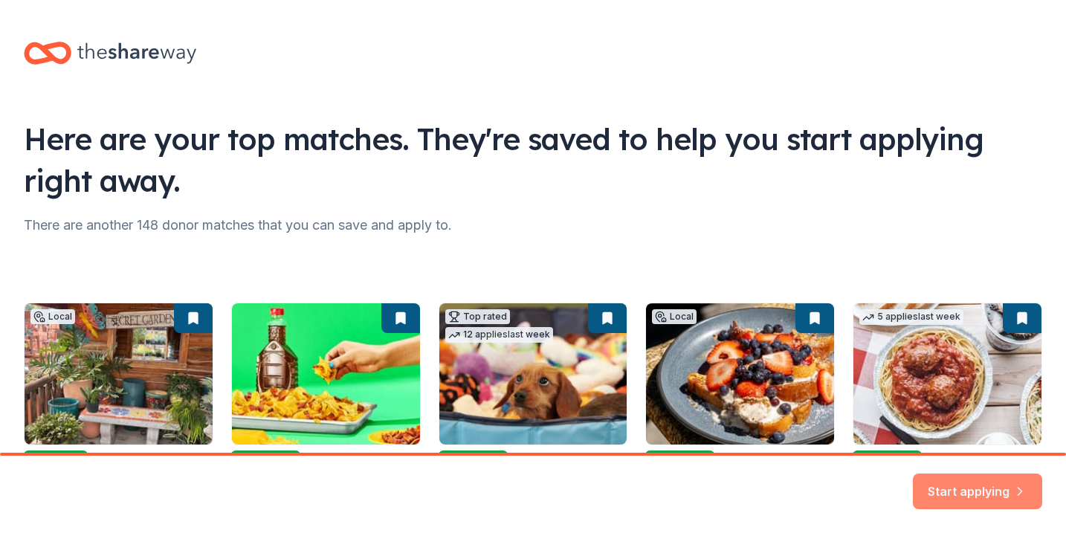
click at [965, 493] on button "Start applying" at bounding box center [977, 486] width 129 height 36
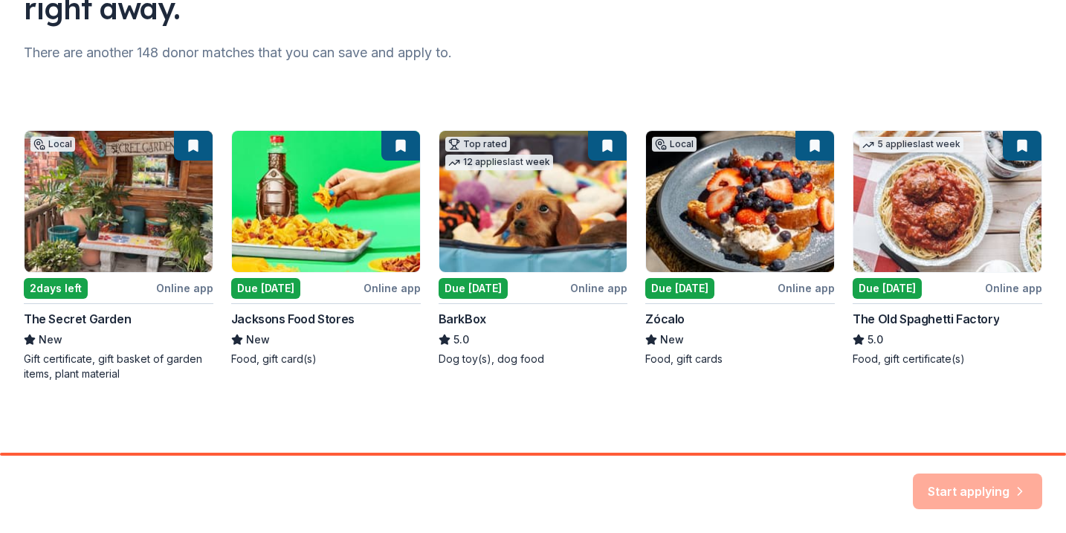
scroll to position [172, 0]
click at [470, 312] on div "Local 2 days left Online app The Secret Garden New Gift certificate, gift baske…" at bounding box center [533, 255] width 1018 height 251
click at [500, 215] on div "Local 2 days left Online app The Secret Garden New Gift certificate, gift baske…" at bounding box center [533, 255] width 1018 height 251
click at [480, 145] on div "Local 2 days left Online app The Secret Garden New Gift certificate, gift baske…" at bounding box center [533, 255] width 1018 height 251
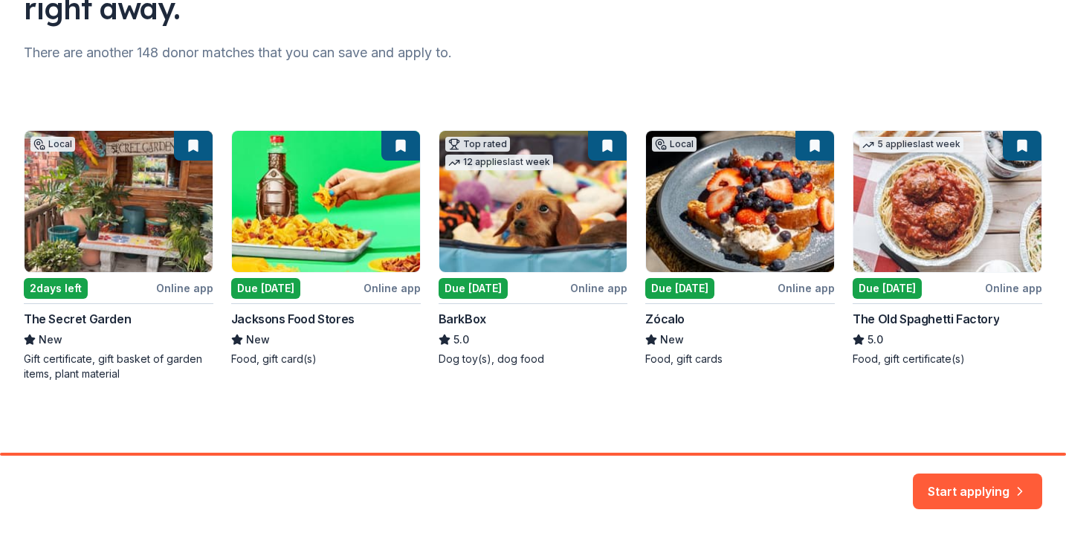
click at [480, 145] on div "Local 2 days left Online app The Secret Garden New Gift certificate, gift baske…" at bounding box center [533, 255] width 1018 height 251
click at [549, 282] on div "Local 2 days left Online app The Secret Garden New Gift certificate, gift baske…" at bounding box center [533, 255] width 1018 height 251
click at [581, 288] on div "Local 2 days left Online app The Secret Garden New Gift certificate, gift baske…" at bounding box center [533, 255] width 1018 height 251
click at [509, 336] on div "Local 2 days left Online app The Secret Garden New Gift certificate, gift baske…" at bounding box center [533, 255] width 1018 height 251
click at [686, 249] on div "Local 2 days left Online app The Secret Garden New Gift certificate, gift baske…" at bounding box center [533, 255] width 1018 height 251
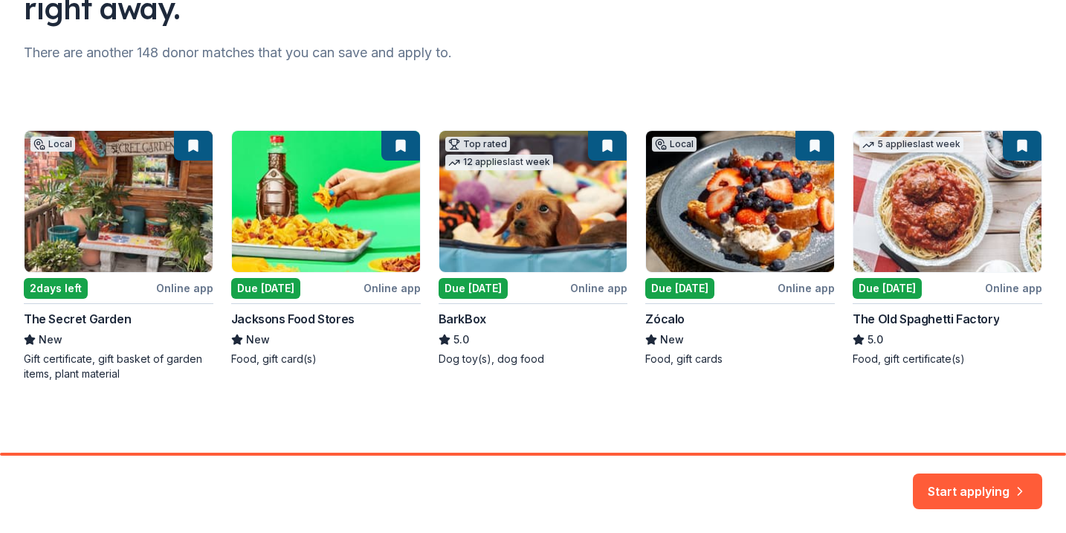
click at [686, 249] on div "Local 2 days left Online app The Secret Garden New Gift certificate, gift baske…" at bounding box center [533, 255] width 1018 height 251
click at [1003, 492] on button "Start applying" at bounding box center [977, 482] width 129 height 36
click at [965, 481] on div "Start applying" at bounding box center [977, 491] width 129 height 36
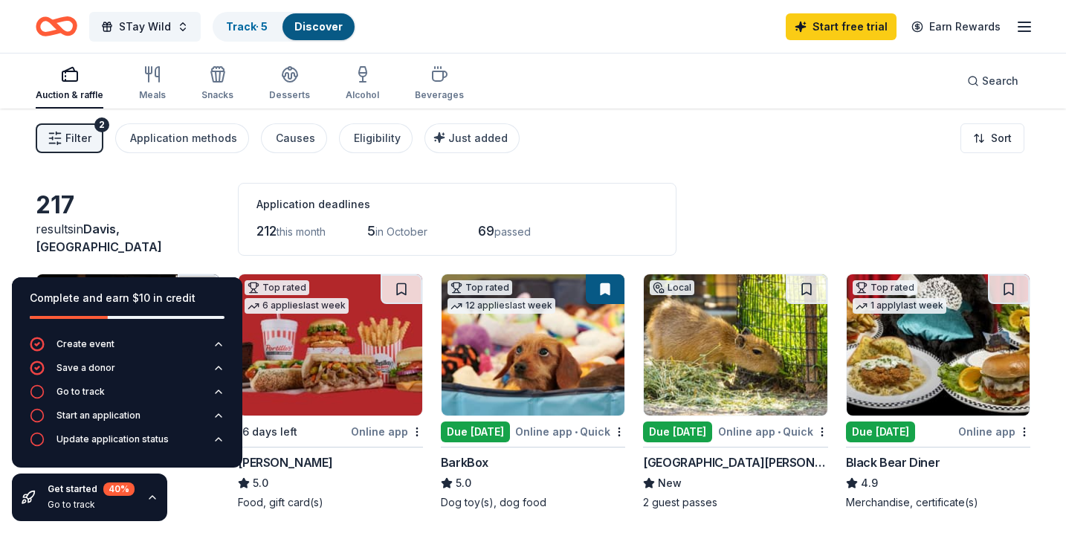
click at [573, 165] on div "Filter 2 Application methods Causes Eligibility Just added Sort" at bounding box center [533, 138] width 1066 height 59
click at [627, 200] on div "Application deadlines" at bounding box center [456, 204] width 401 height 18
click at [495, 386] on img at bounding box center [532, 344] width 183 height 141
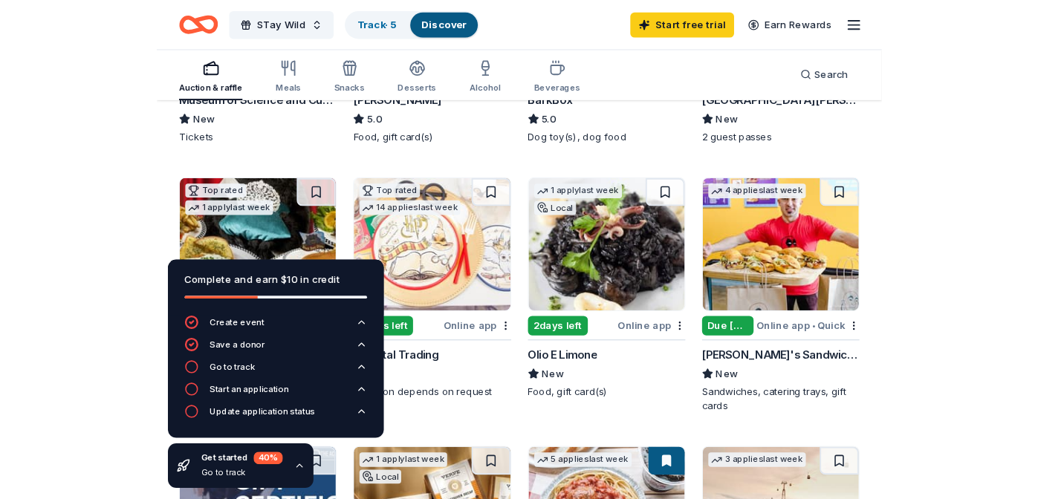
scroll to position [117, 0]
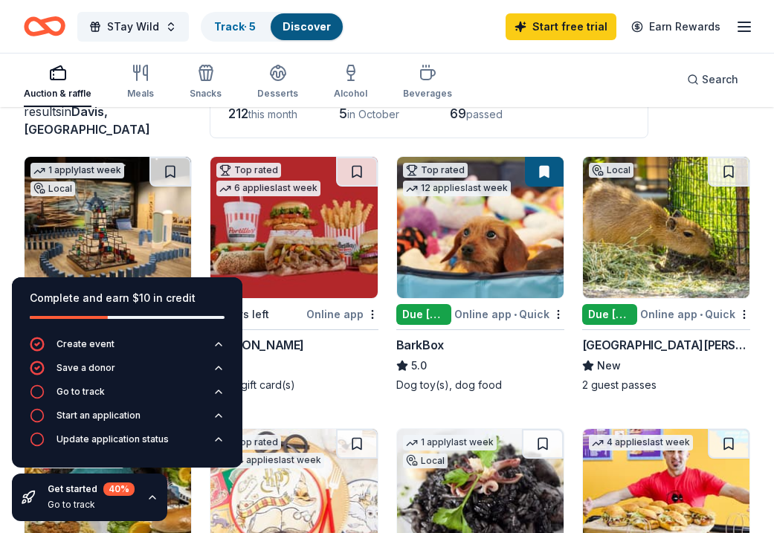
click at [693, 224] on img at bounding box center [666, 227] width 166 height 141
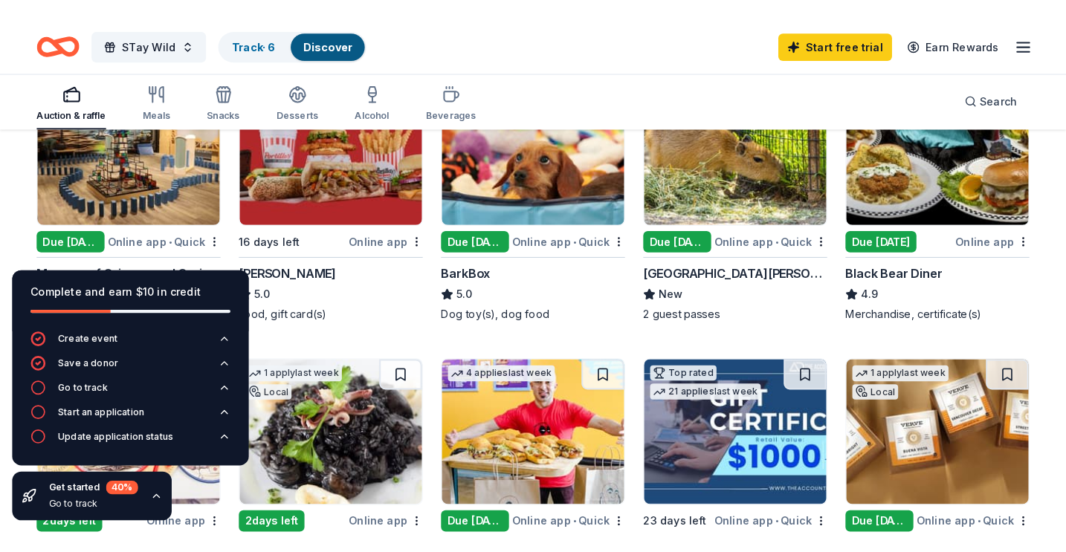
scroll to position [216, 0]
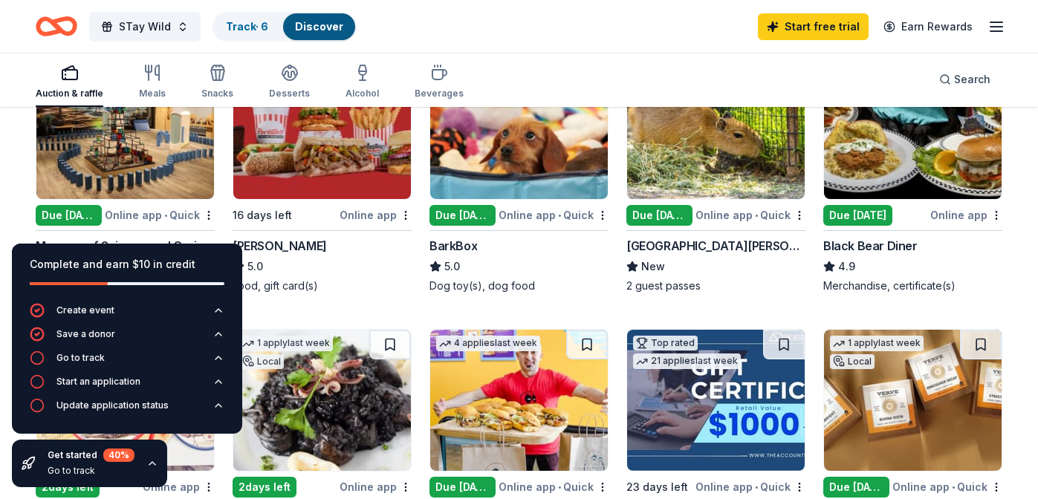
click at [150, 468] on icon "button" at bounding box center [152, 464] width 12 height 12
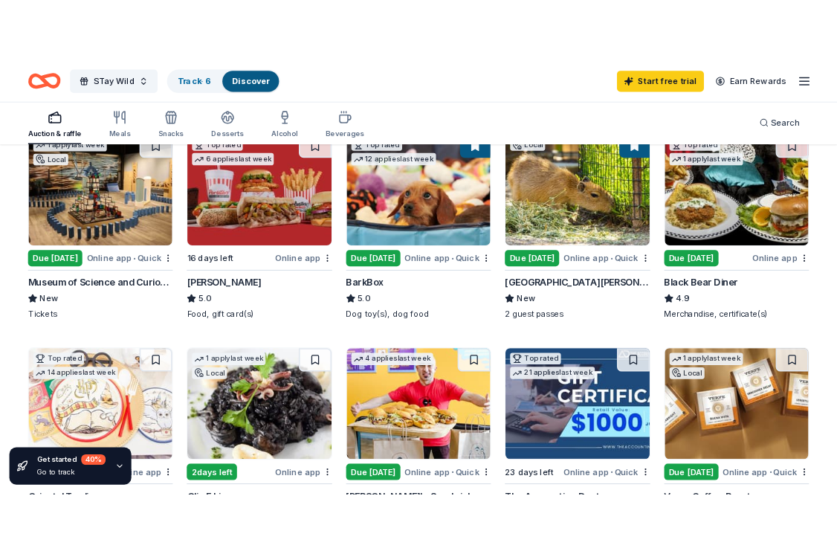
scroll to position [152, 0]
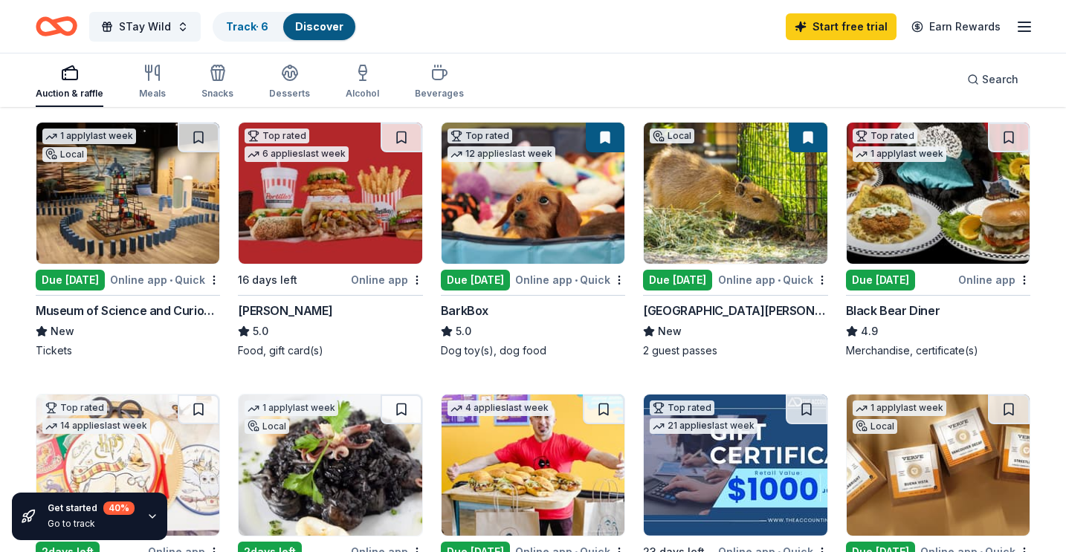
click at [120, 223] on img at bounding box center [127, 193] width 183 height 141
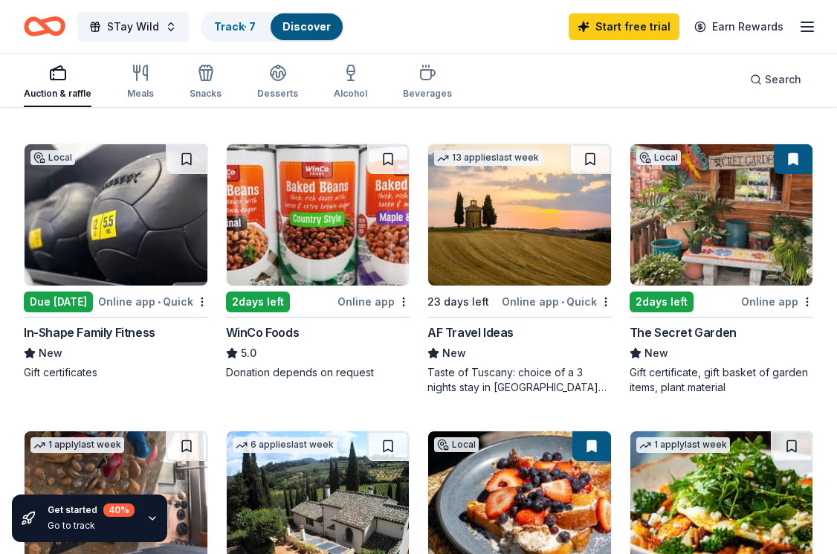
scroll to position [977, 0]
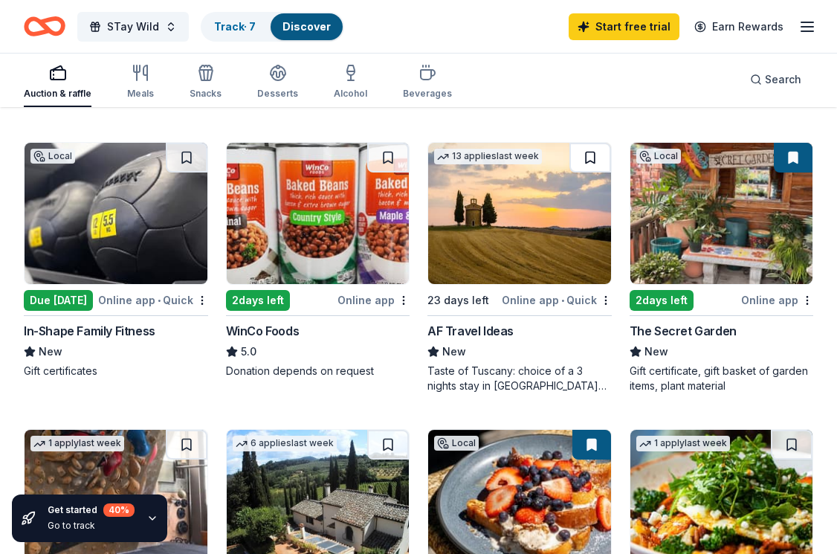
click at [592, 161] on button at bounding box center [590, 158] width 42 height 30
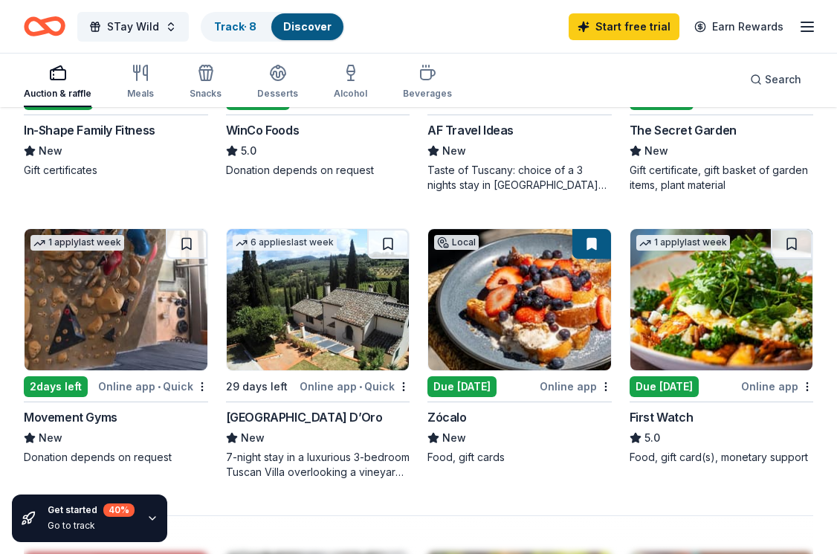
scroll to position [1179, 0]
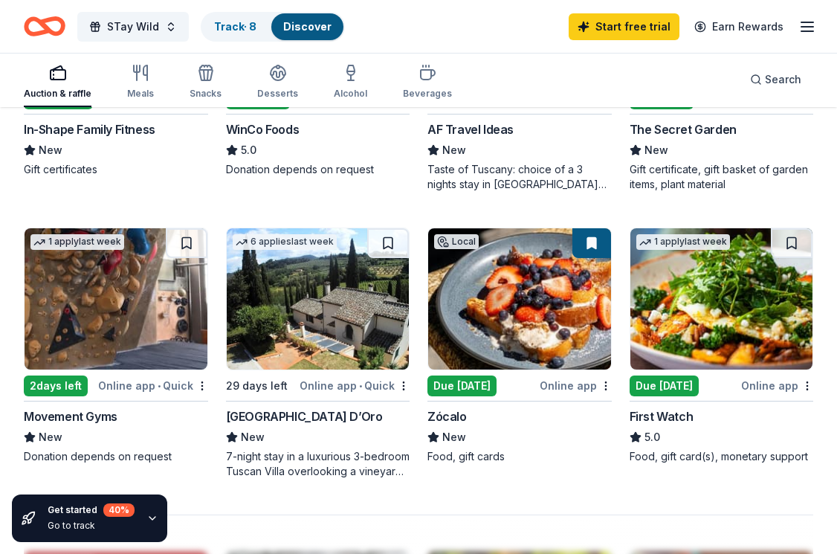
click at [592, 244] on button at bounding box center [591, 243] width 39 height 30
click at [388, 243] on button at bounding box center [388, 243] width 42 height 30
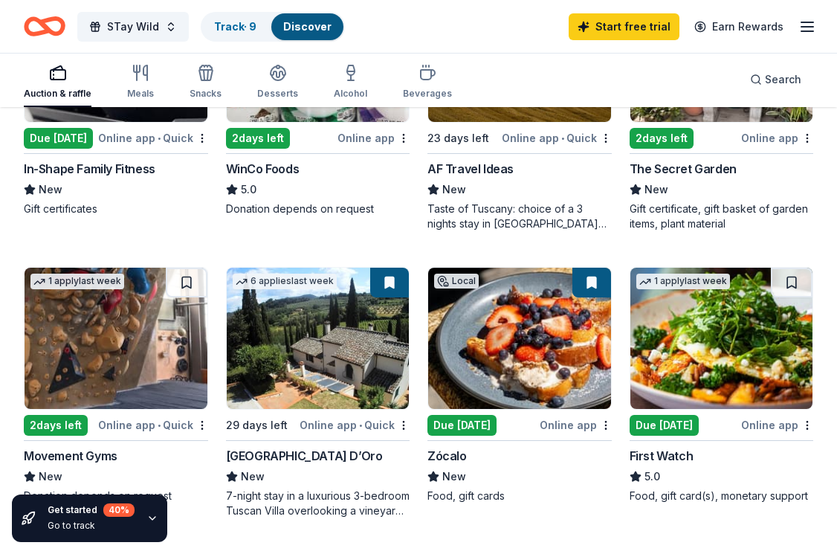
scroll to position [1125, 0]
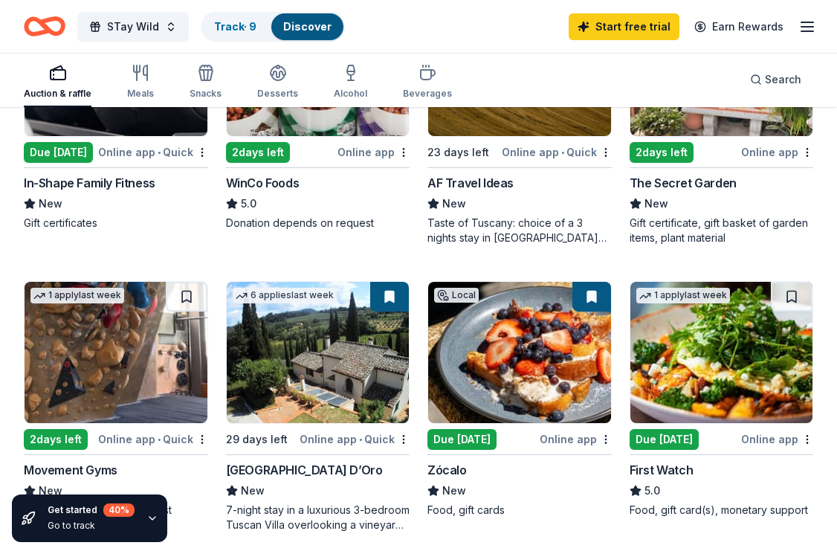
click at [326, 378] on img at bounding box center [318, 352] width 183 height 141
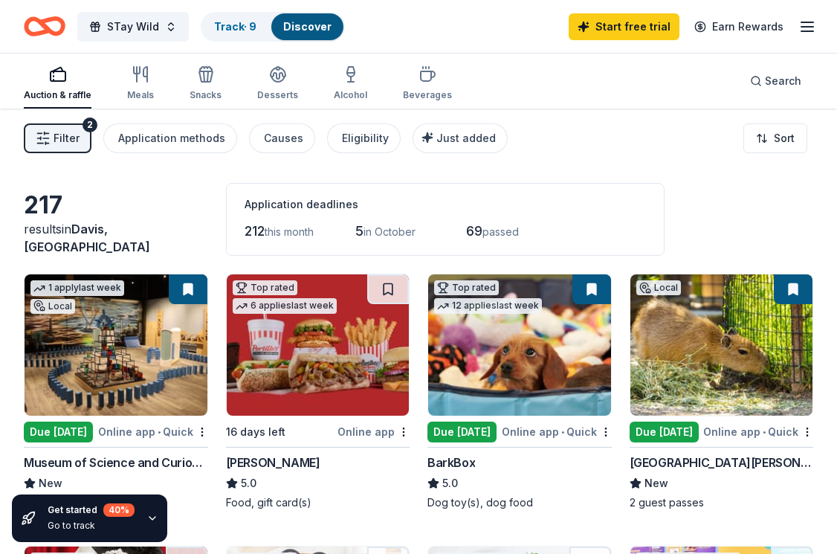
scroll to position [0, 0]
click at [182, 138] on div "Application methods" at bounding box center [171, 138] width 107 height 18
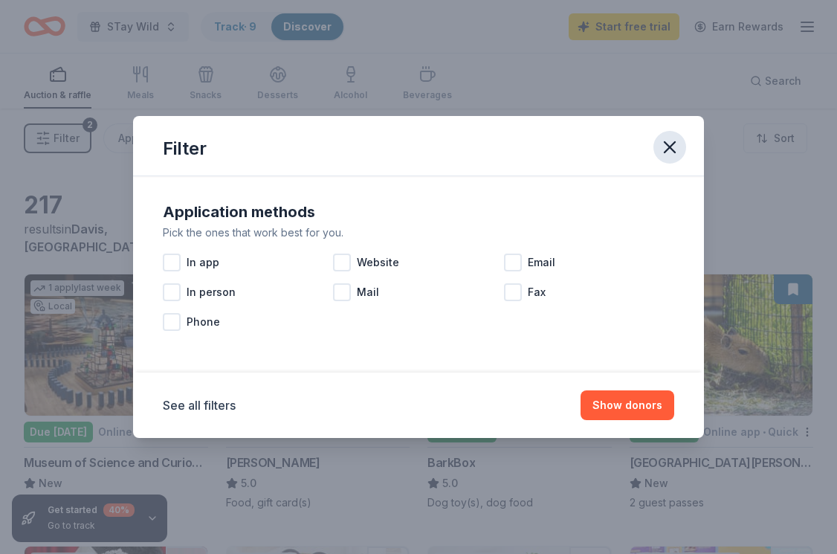
click at [677, 149] on icon "button" at bounding box center [669, 147] width 21 height 21
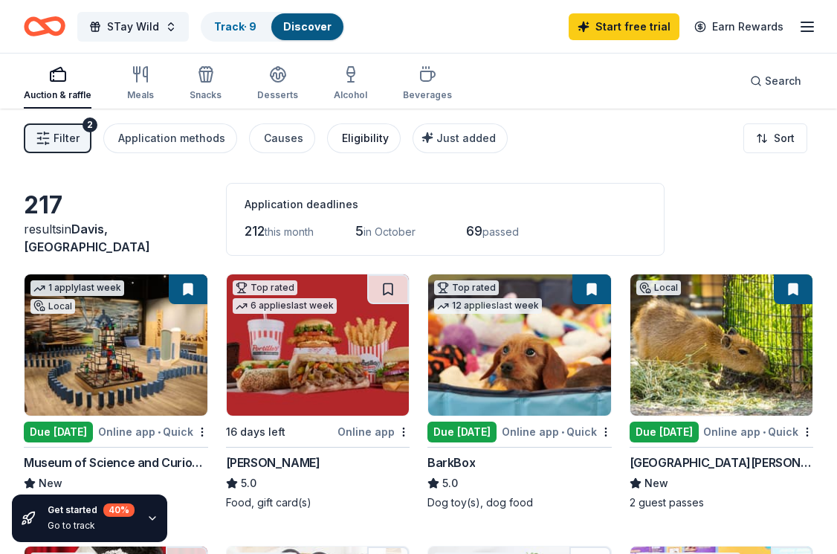
click at [360, 138] on div "Eligibility" at bounding box center [365, 138] width 47 height 18
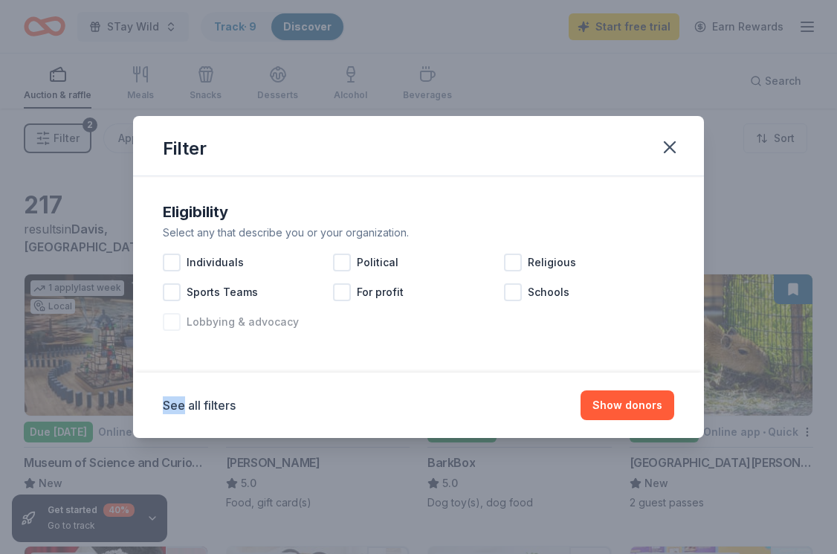
click at [172, 321] on div at bounding box center [172, 322] width 18 height 18
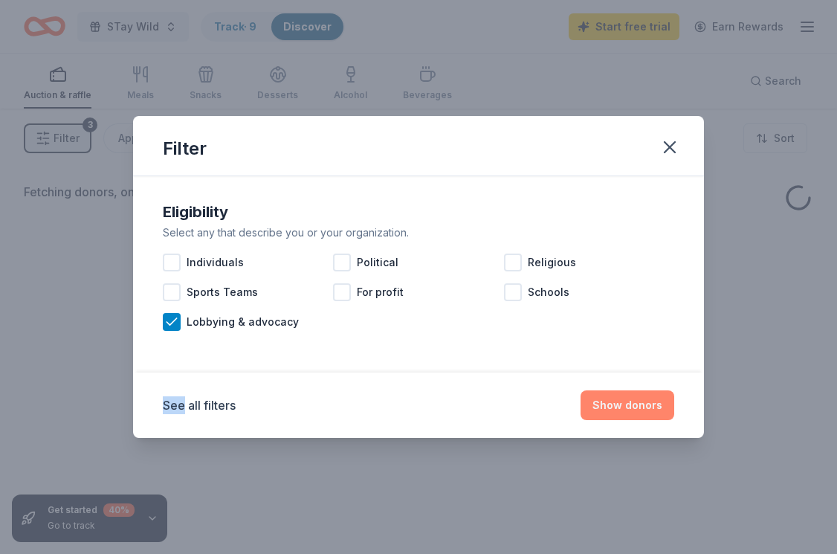
click at [644, 411] on button "Show donors" at bounding box center [627, 405] width 94 height 30
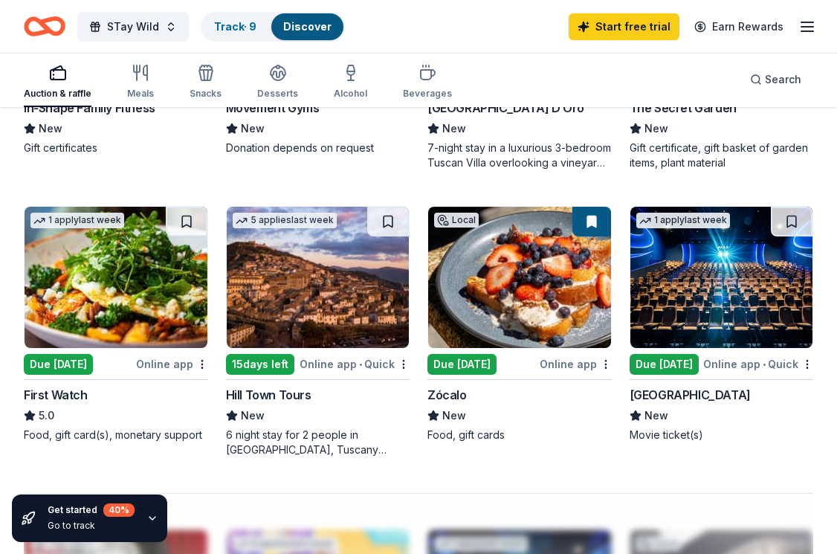
scroll to position [1119, 0]
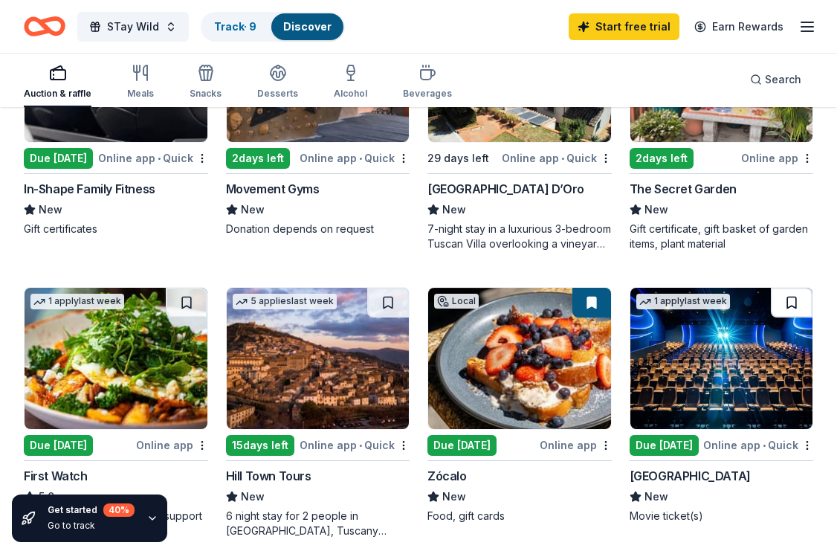
click at [783, 309] on button at bounding box center [792, 303] width 42 height 30
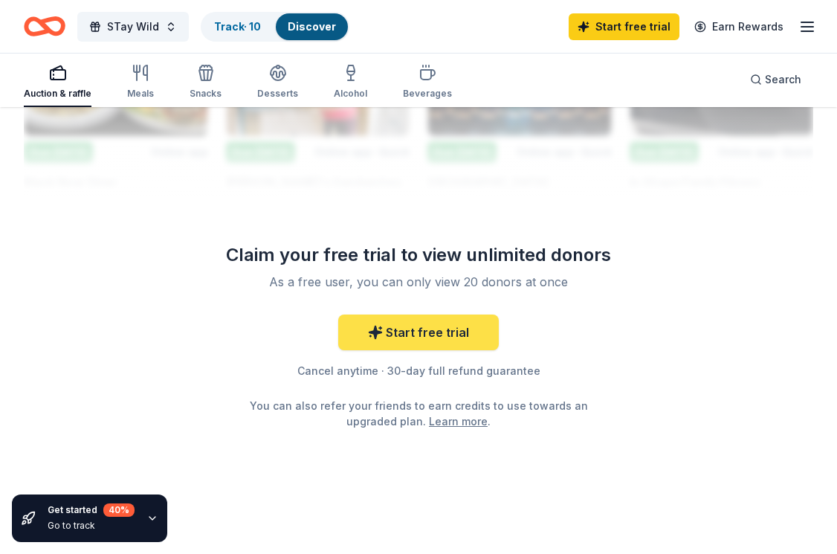
scroll to position [1735, 0]
click at [443, 340] on link "Start free trial" at bounding box center [418, 332] width 161 height 36
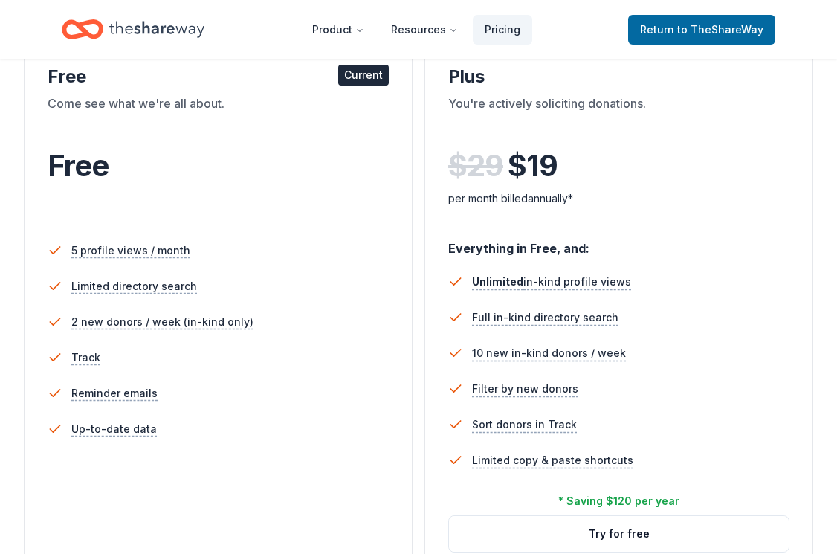
scroll to position [281, 0]
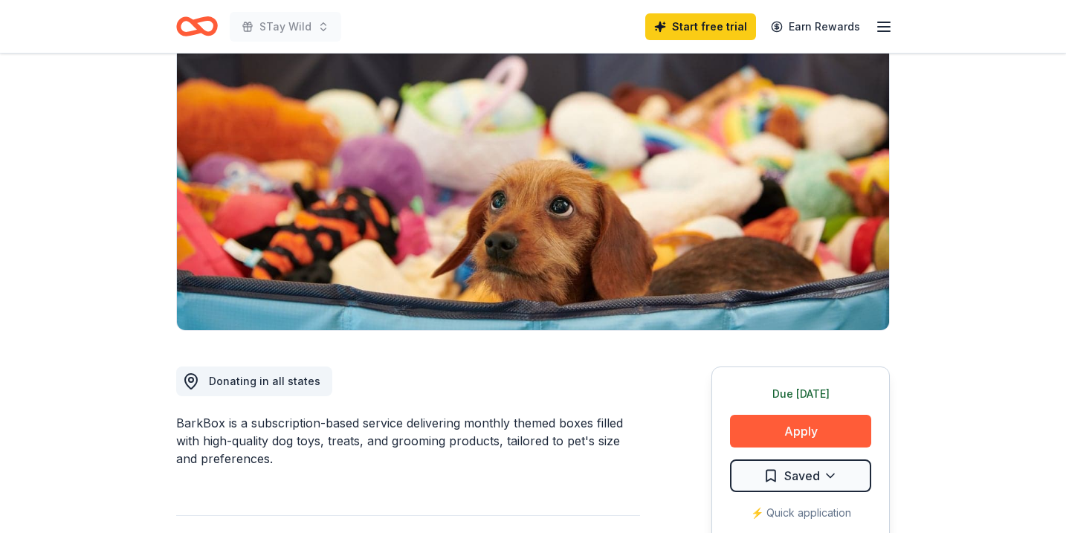
scroll to position [230, 0]
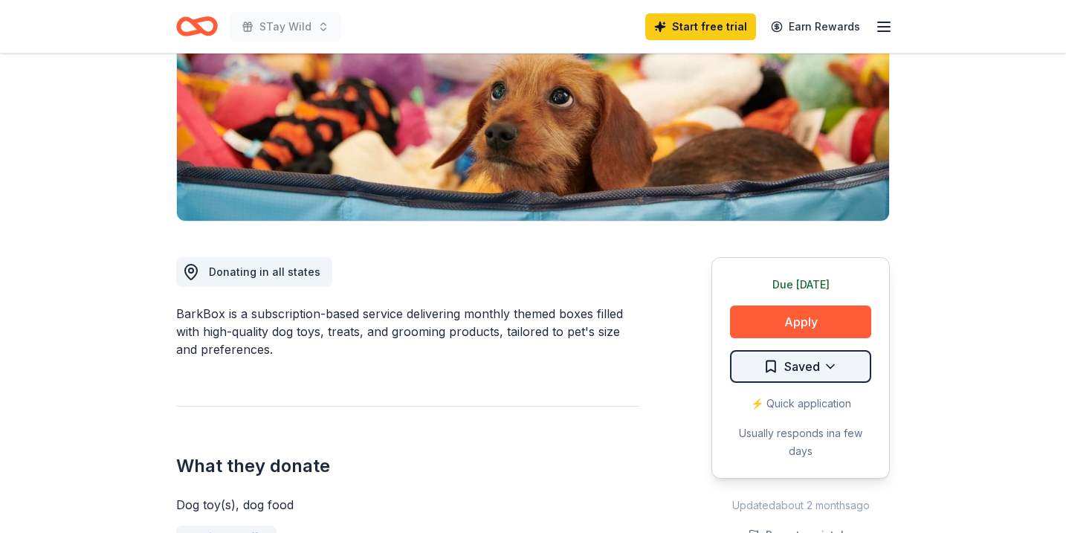
click at [809, 302] on html "STay Wild Start free trial Earn Rewards Due [DATE] Share BarkBox 5.0 • 123 revi…" at bounding box center [533, 36] width 1066 height 533
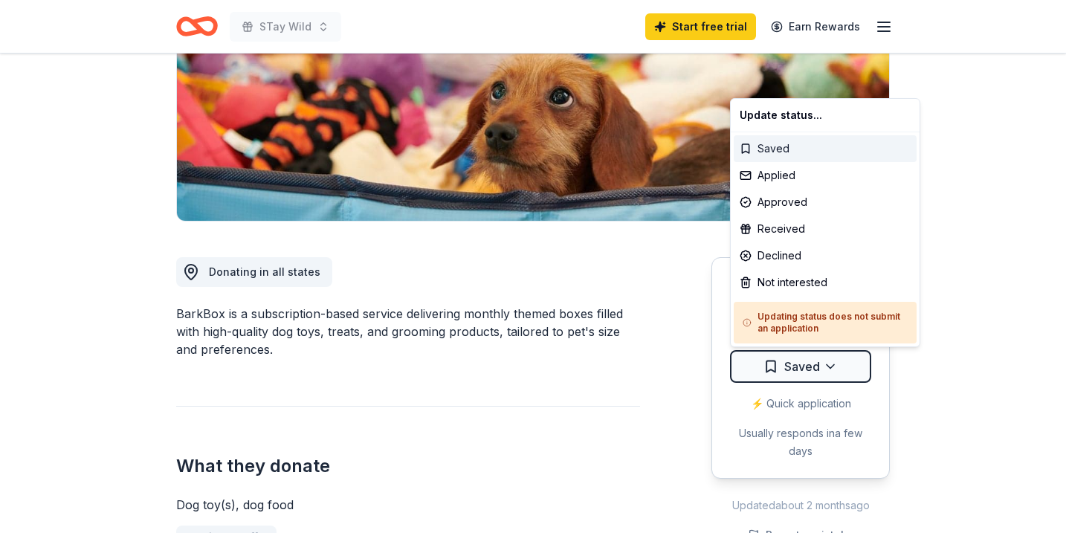
click at [782, 152] on div "Saved" at bounding box center [824, 148] width 183 height 27
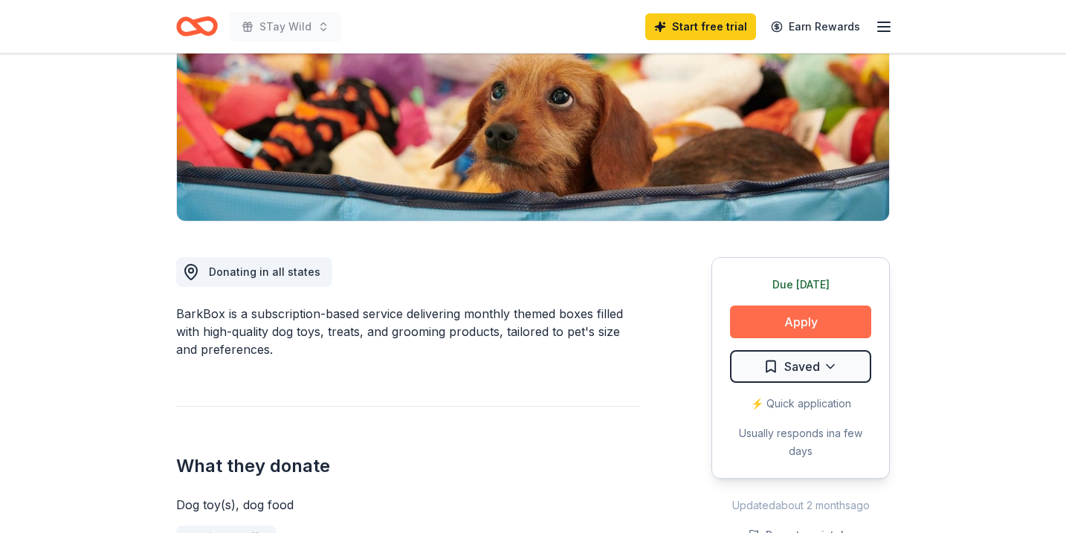
click at [838, 314] on button "Apply" at bounding box center [800, 321] width 141 height 33
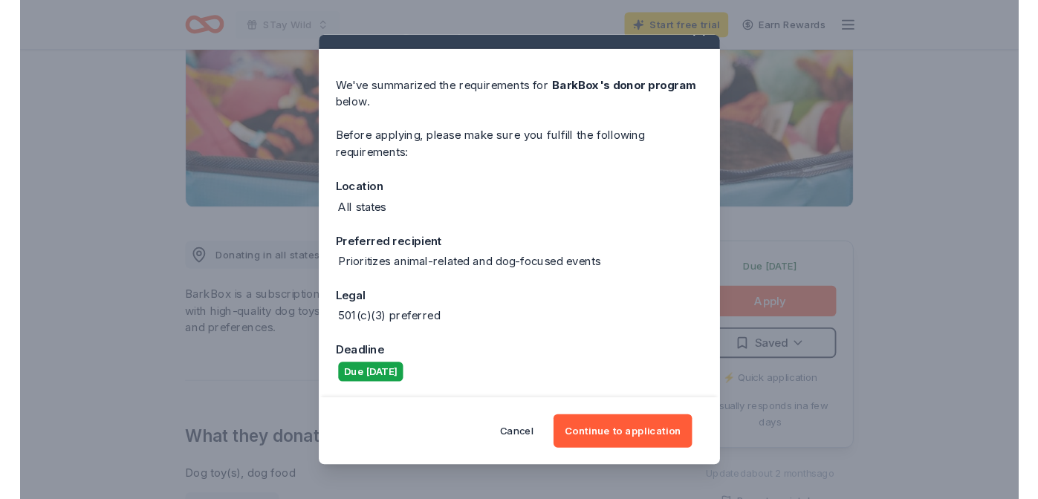
scroll to position [27, 0]
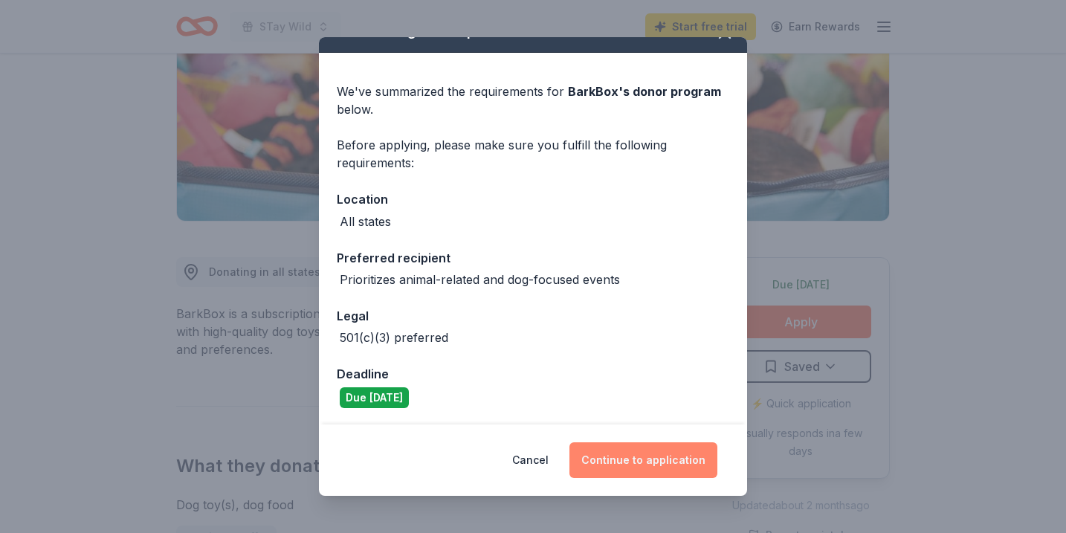
click at [609, 458] on button "Continue to application" at bounding box center [643, 460] width 148 height 36
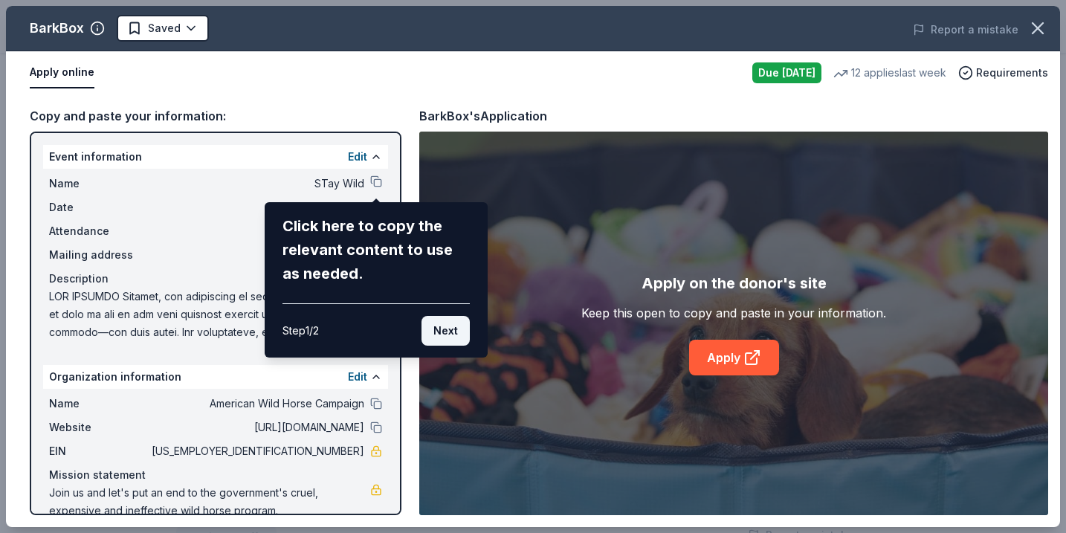
click at [450, 331] on button "Next" at bounding box center [445, 331] width 48 height 30
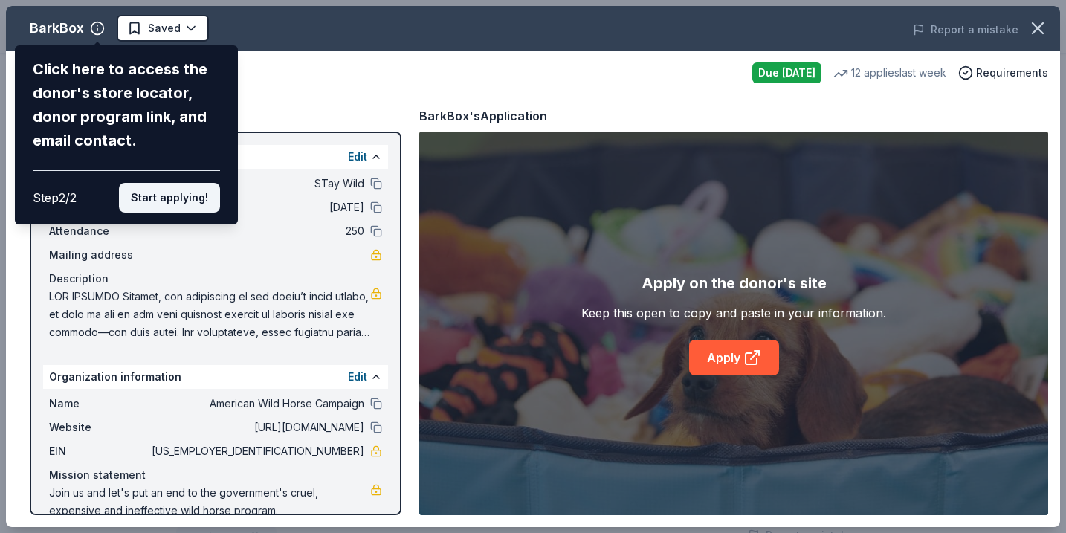
click at [178, 183] on button "Start applying!" at bounding box center [169, 198] width 101 height 30
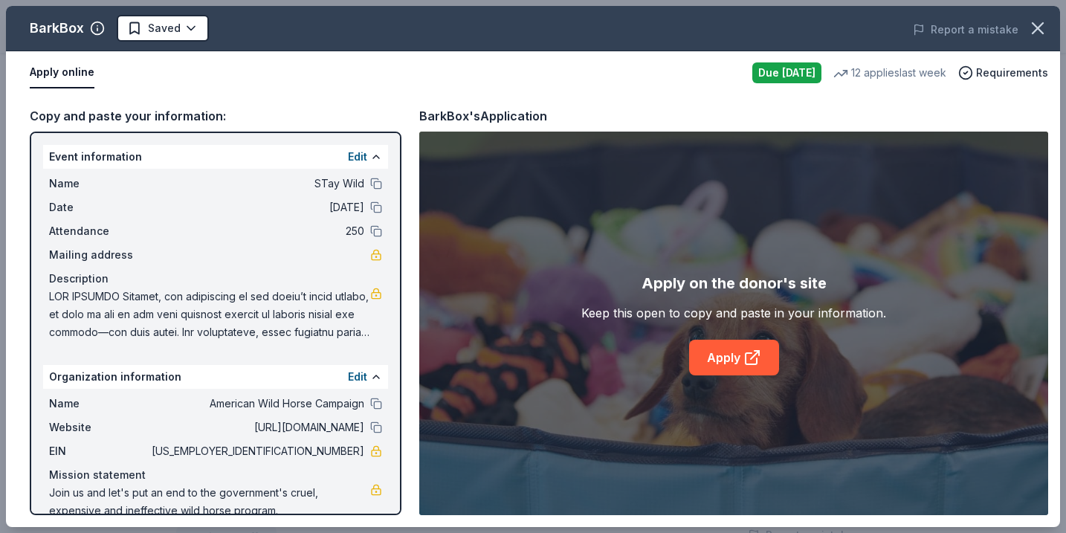
click at [767, 58] on div "Apply online Due today 12 applies last week Requirements" at bounding box center [533, 72] width 1054 height 43
click at [736, 365] on link "Apply" at bounding box center [734, 358] width 90 height 36
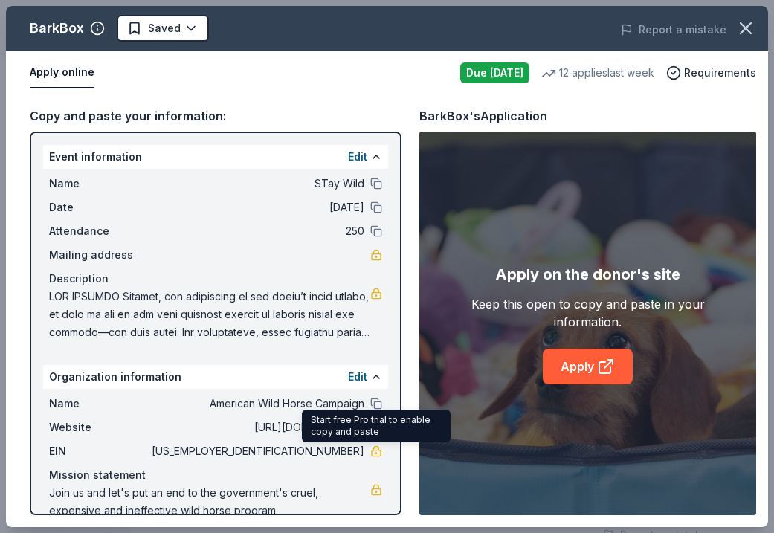
drag, startPoint x: 305, startPoint y: 449, endPoint x: 363, endPoint y: 448, distance: 57.2
click at [363, 448] on span "47-4016989" at bounding box center [257, 451] width 216 height 18
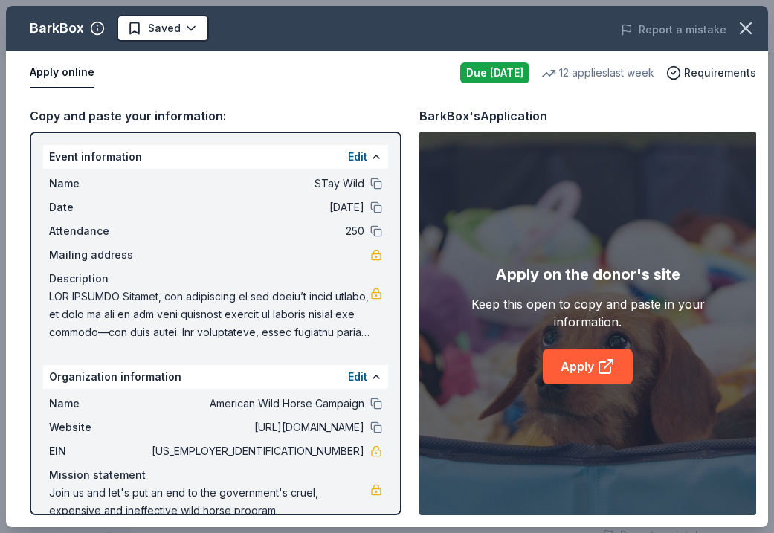
drag, startPoint x: 488, startPoint y: 432, endPoint x: 307, endPoint y: 100, distance: 377.8
click at [307, 100] on div "Copy and paste your information: Event information Edit Name STay Wild Date 10/…" at bounding box center [387, 310] width 762 height 433
click at [747, 23] on icon "button" at bounding box center [745, 28] width 21 height 21
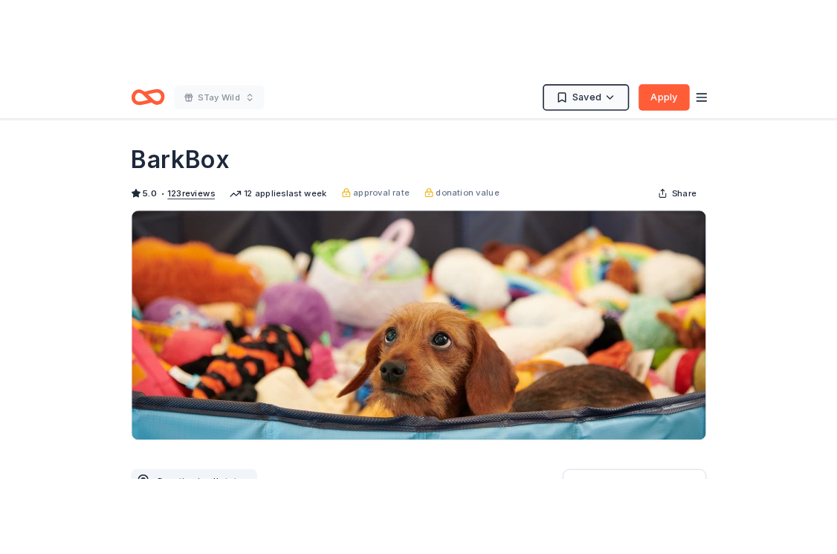
scroll to position [0, 0]
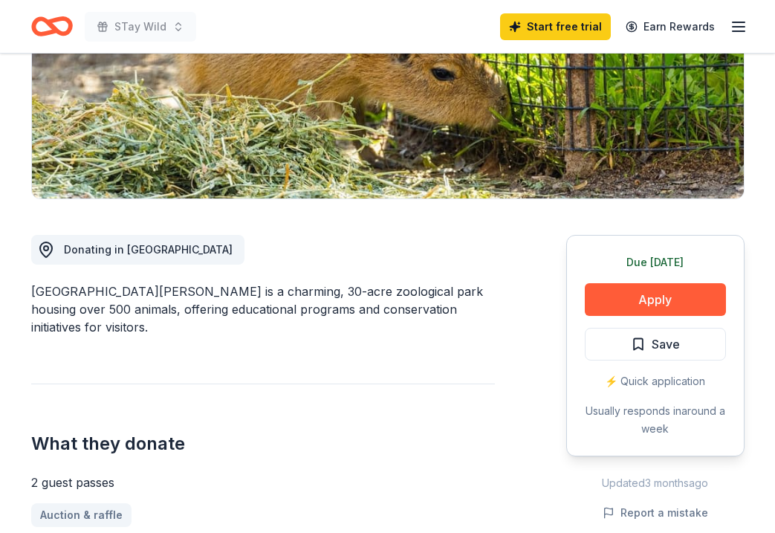
scroll to position [251, 0]
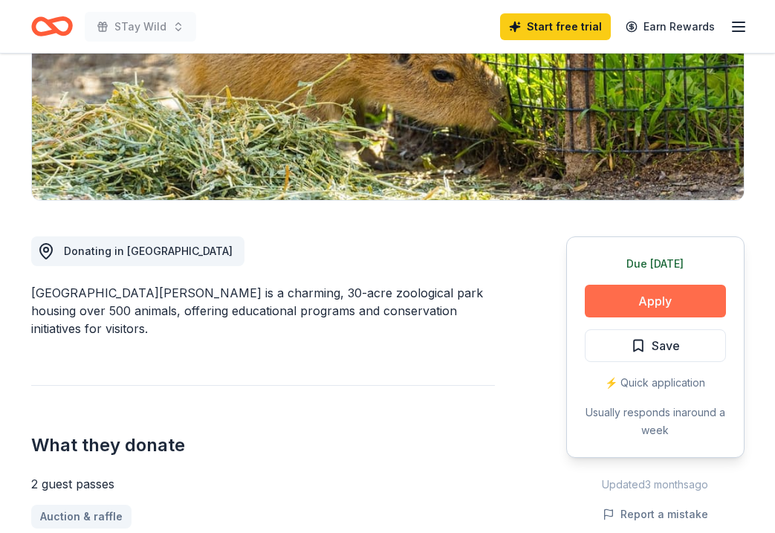
click at [635, 297] on button "Apply" at bounding box center [655, 301] width 141 height 33
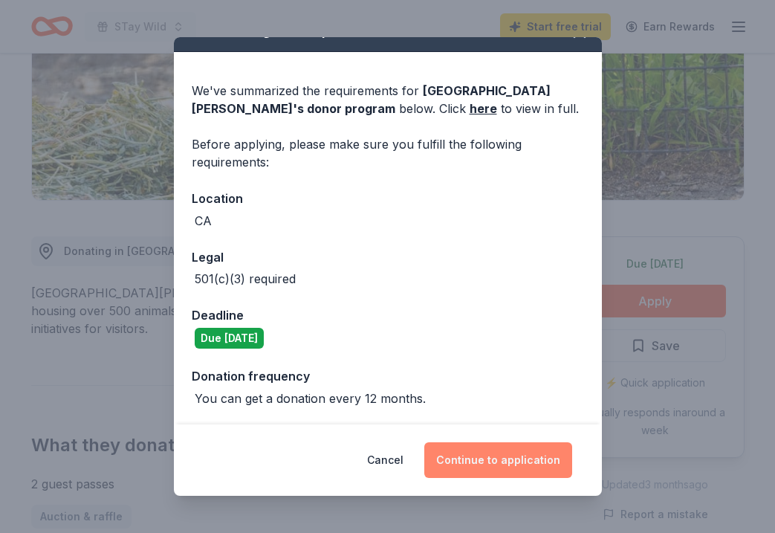
scroll to position [27, 0]
click at [476, 462] on button "Continue to application" at bounding box center [498, 460] width 148 height 36
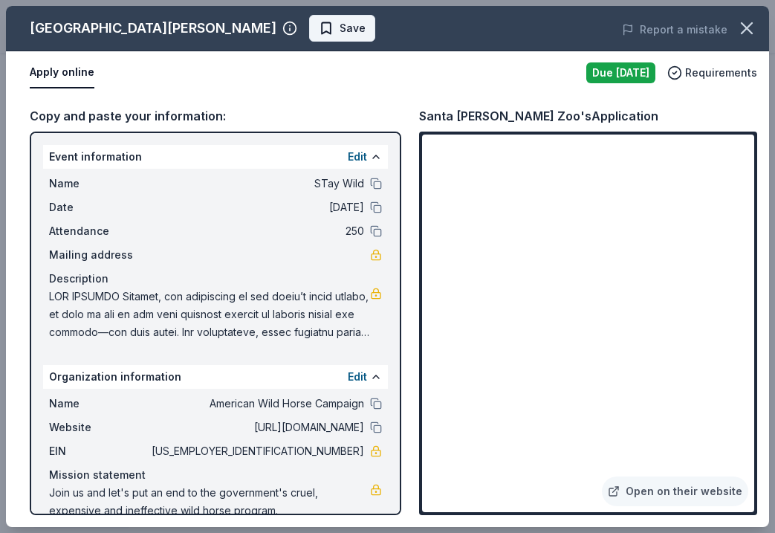
click at [340, 35] on span "Save" at bounding box center [353, 28] width 26 height 18
click at [751, 31] on icon "button" at bounding box center [747, 28] width 10 height 10
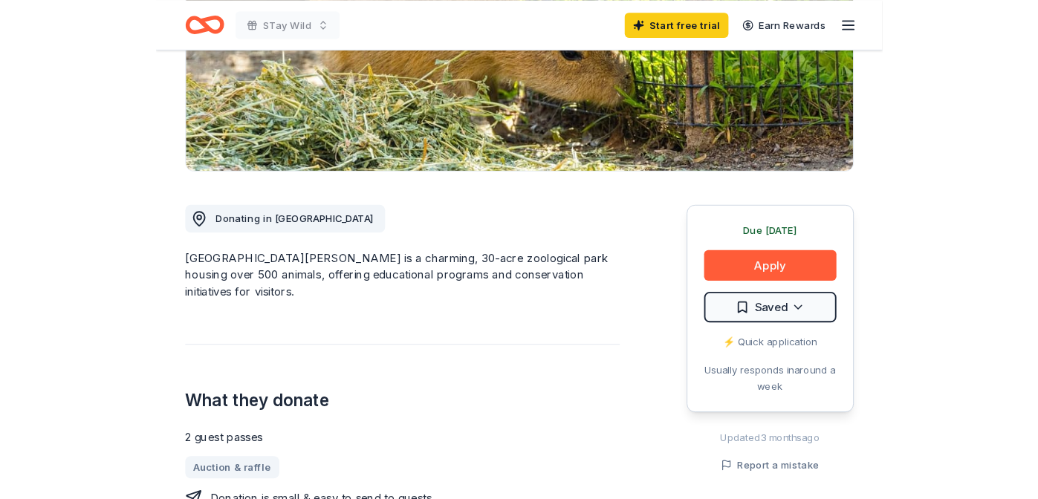
scroll to position [271, 0]
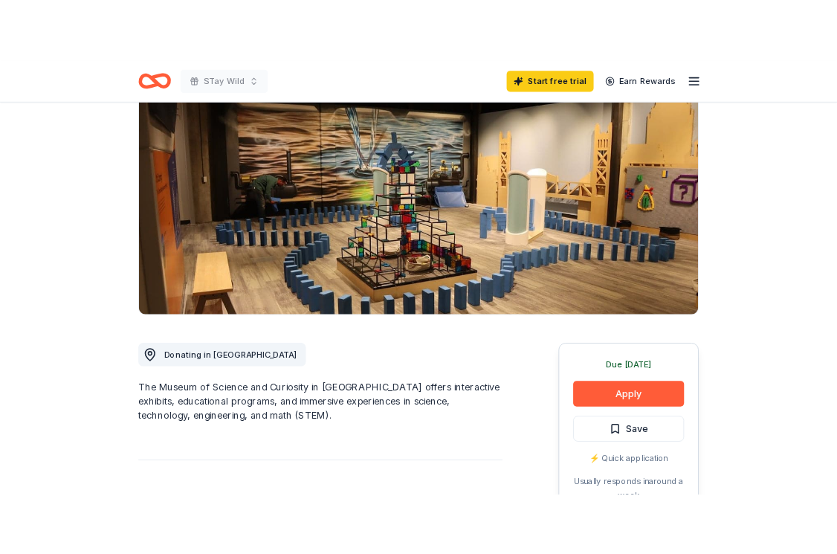
scroll to position [232, 0]
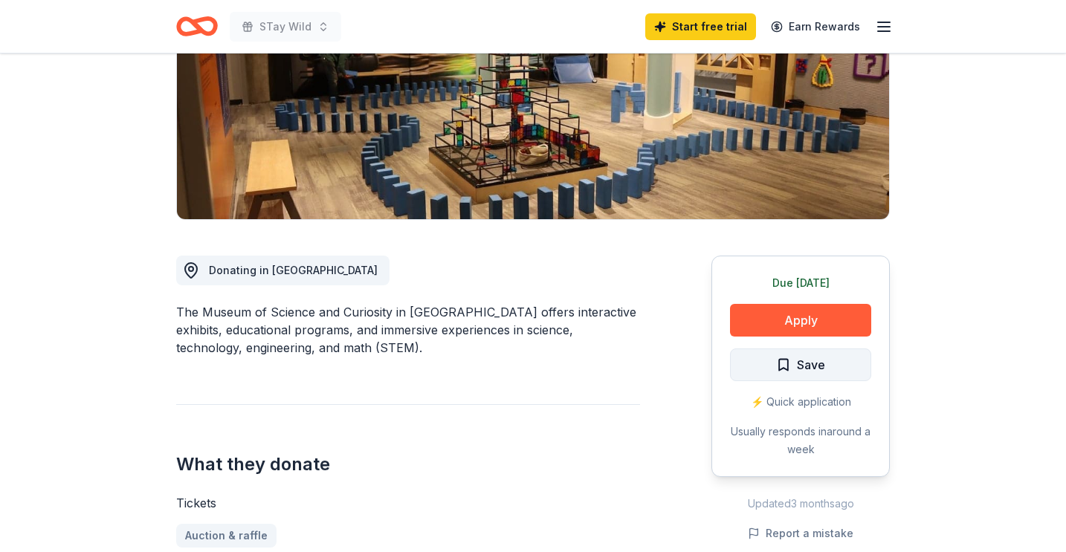
click at [799, 359] on span "Save" at bounding box center [811, 364] width 28 height 19
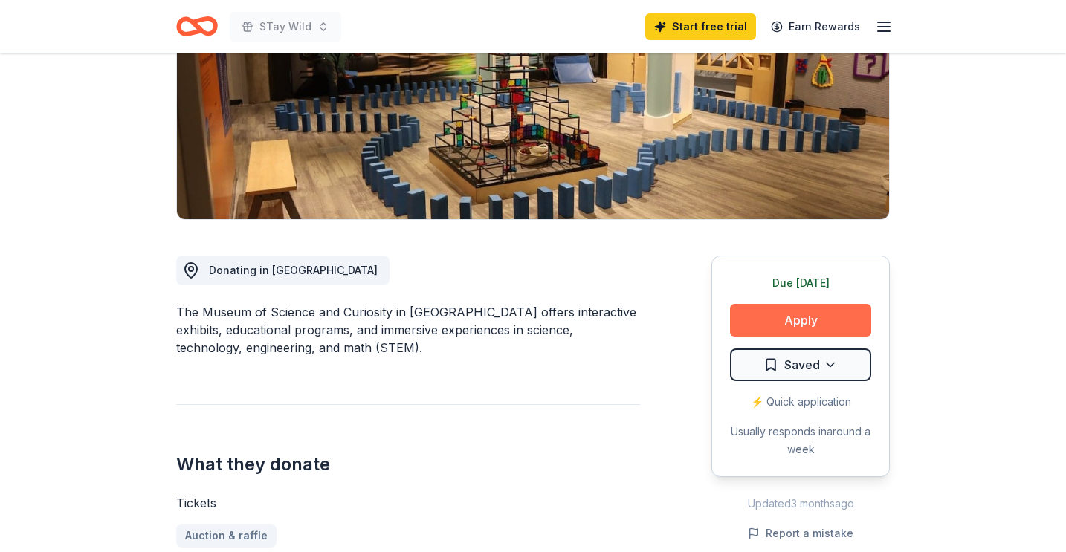
click at [803, 319] on button "Apply" at bounding box center [800, 320] width 141 height 33
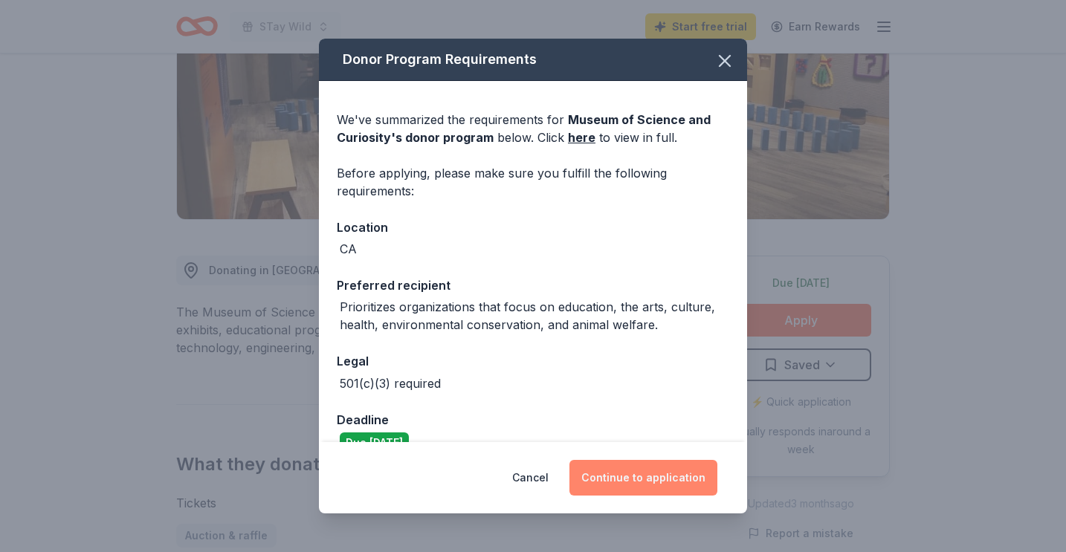
click at [629, 489] on button "Continue to application" at bounding box center [643, 478] width 148 height 36
